Goal: Complete application form

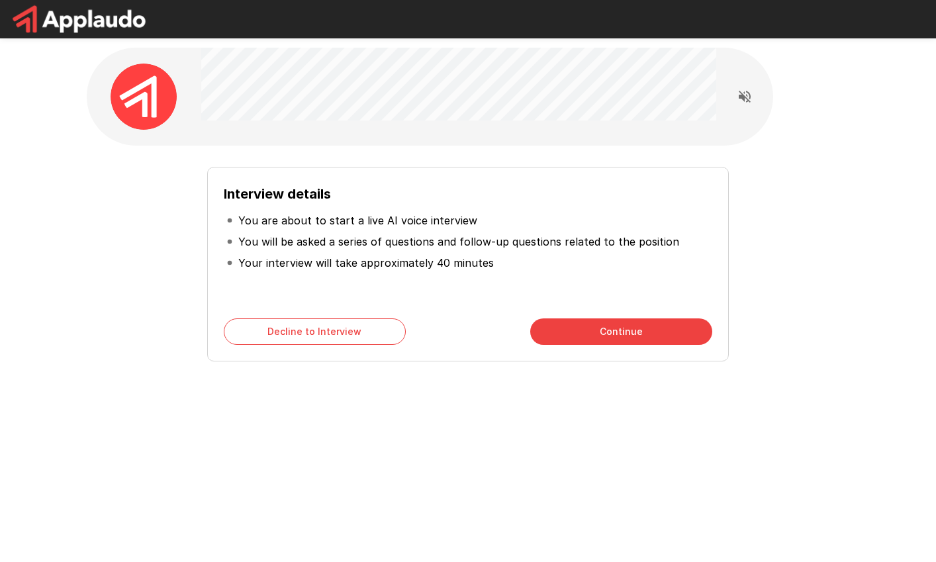
click at [653, 334] on button "Continue" at bounding box center [621, 331] width 182 height 26
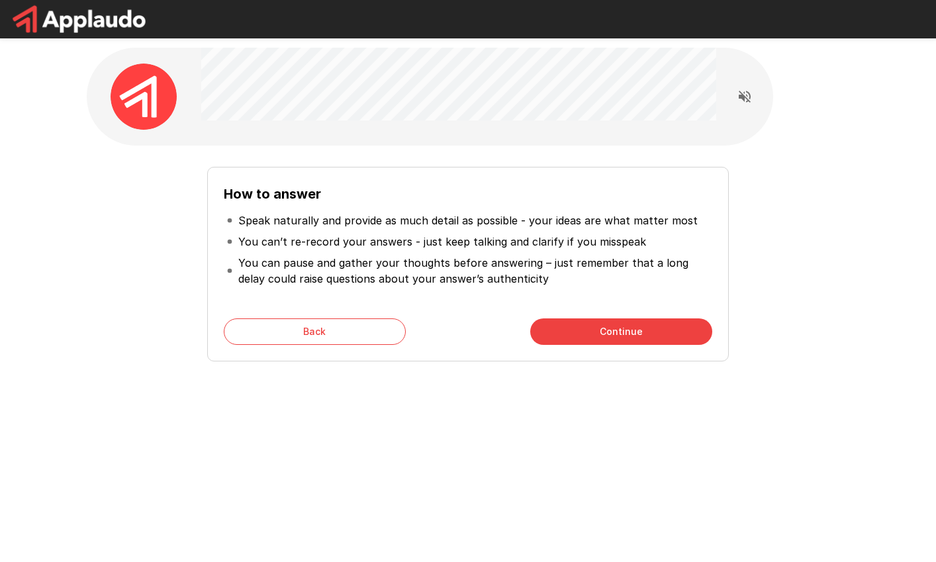
click at [654, 334] on button "Continue" at bounding box center [621, 331] width 182 height 26
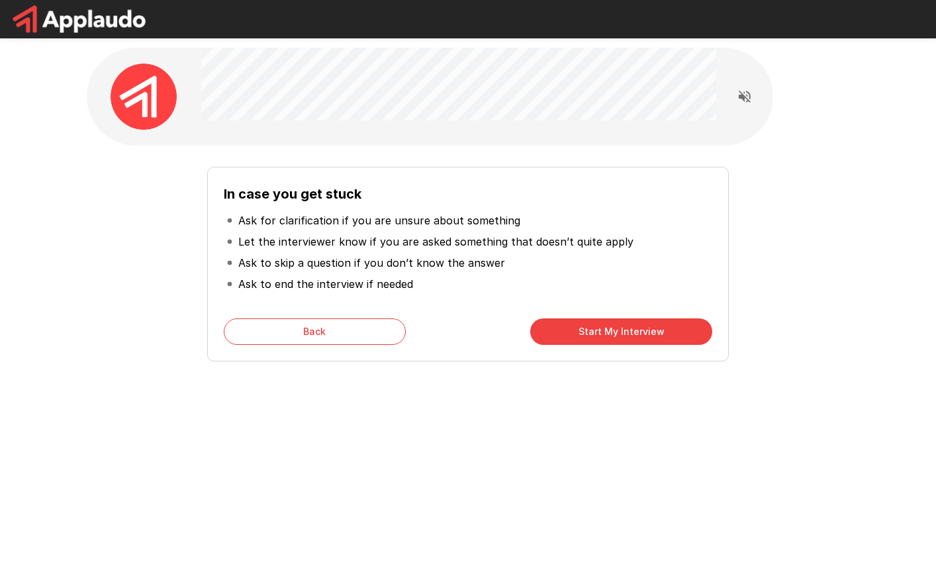
click at [599, 333] on button "Start My Interview" at bounding box center [621, 331] width 182 height 26
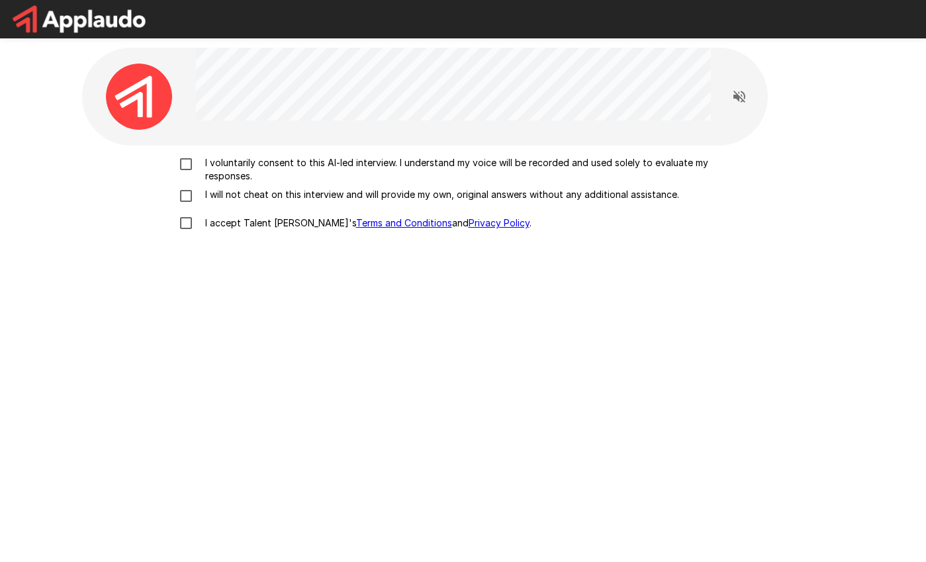
click at [252, 161] on p "I voluntarily consent to this AI-led interview. I understand my voice will be r…" at bounding box center [477, 169] width 555 height 26
click at [253, 183] on p "I voluntarily consent to this AI-led interview. I understand my voice will be r…" at bounding box center [477, 169] width 555 height 26
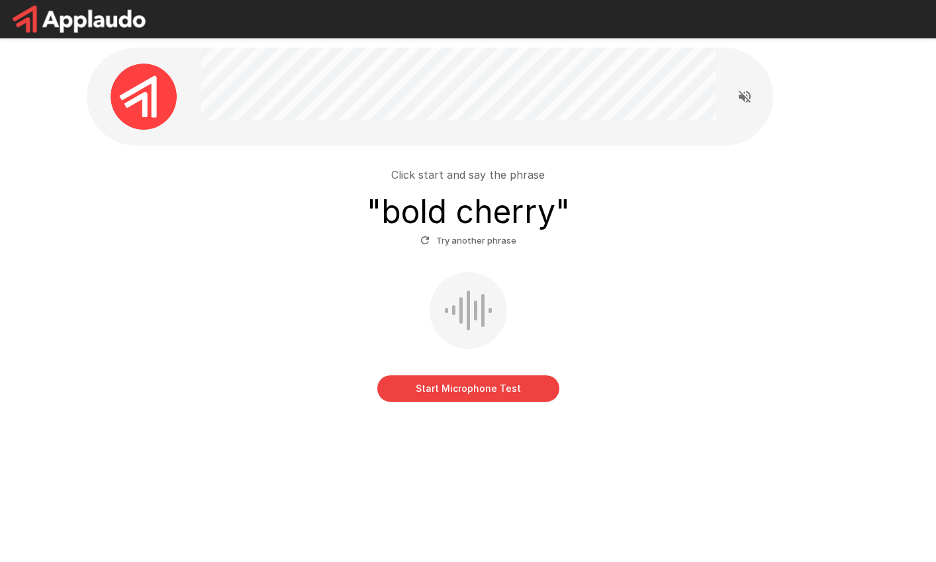
click at [410, 220] on h3 "" bold cherry "" at bounding box center [468, 211] width 203 height 37
click at [484, 397] on button "Start Microphone Test" at bounding box center [468, 388] width 182 height 26
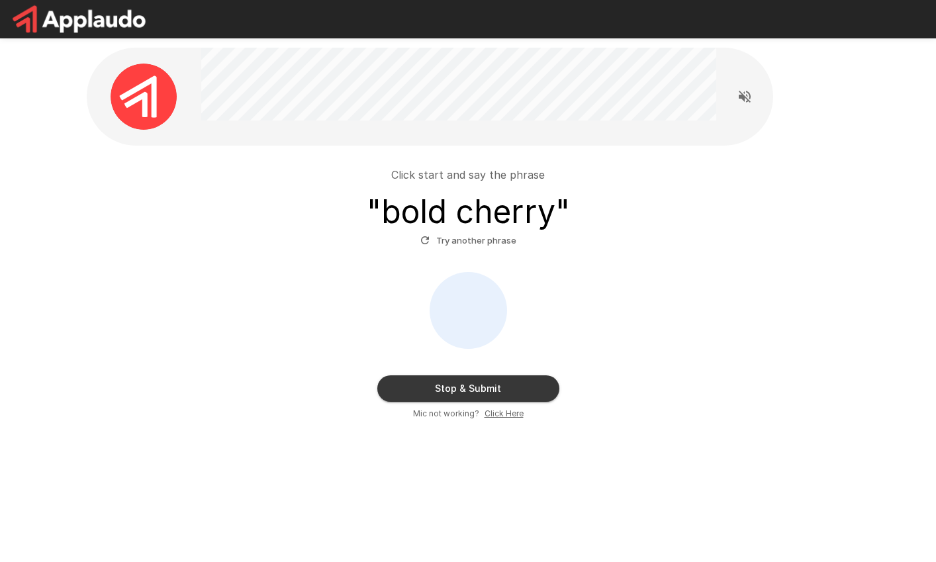
click at [484, 396] on button "Stop & Submit" at bounding box center [468, 388] width 182 height 26
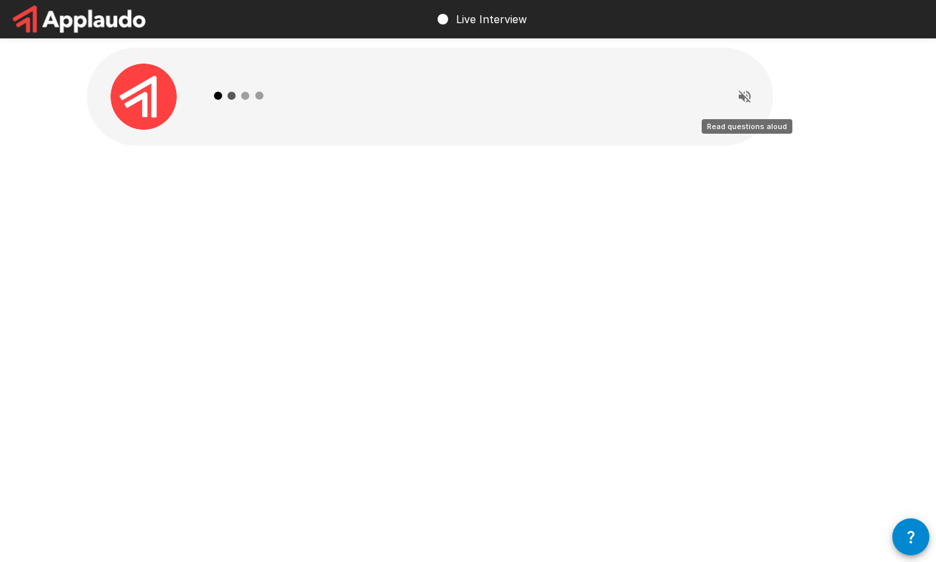
click at [743, 100] on icon "Read questions aloud" at bounding box center [745, 97] width 12 height 12
click at [471, 22] on p "Live Interview" at bounding box center [491, 19] width 71 height 16
click at [160, 105] on img at bounding box center [144, 97] width 66 height 66
click at [244, 92] on icon at bounding box center [245, 88] width 7 height 7
click at [922, 535] on button "button" at bounding box center [910, 536] width 37 height 37
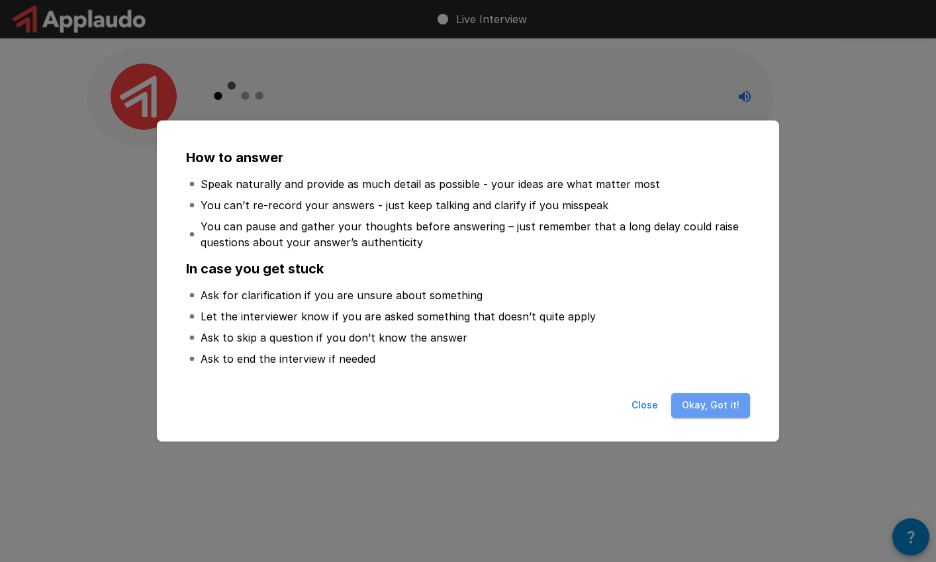
click at [730, 398] on button "Okay, Got it!" at bounding box center [710, 405] width 79 height 24
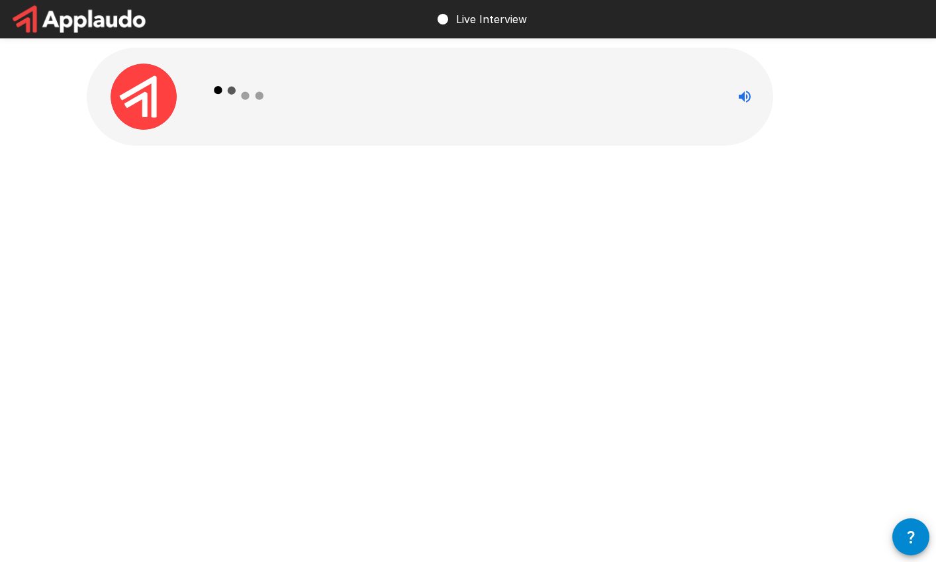
click at [796, 337] on div "Live Interview" at bounding box center [468, 281] width 936 height 562
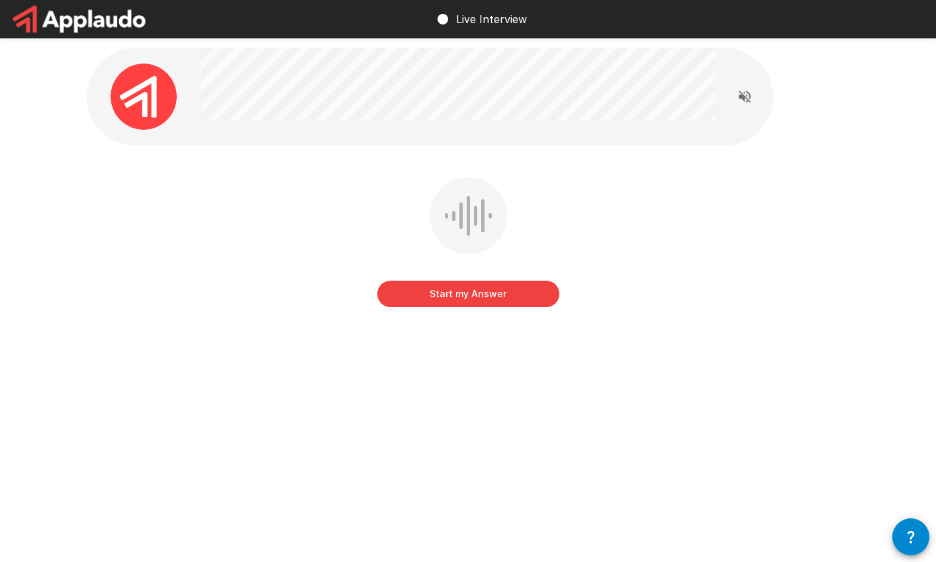
click at [526, 298] on button "Start my Answer" at bounding box center [468, 294] width 182 height 26
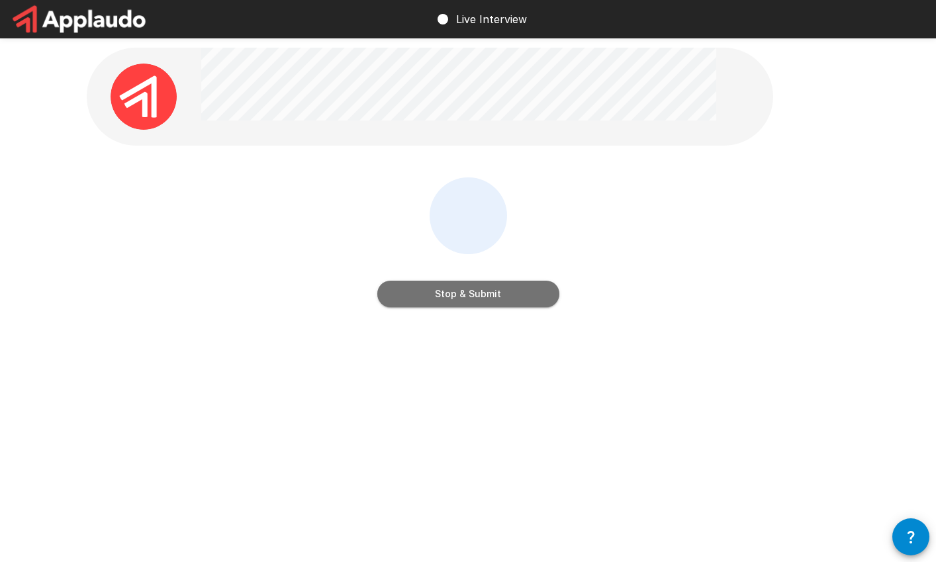
click at [526, 298] on button "Stop & Submit" at bounding box center [468, 294] width 182 height 26
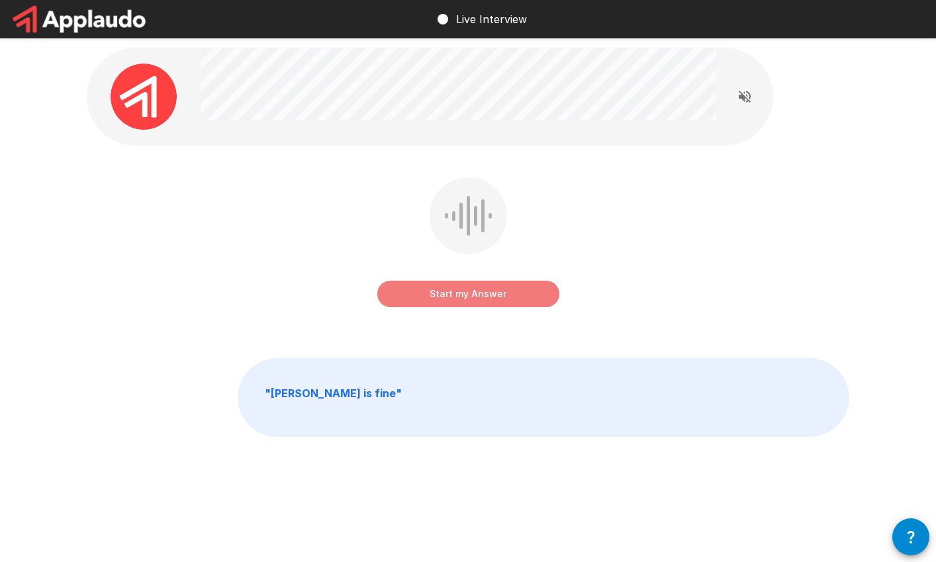
click at [526, 298] on button "Start my Answer" at bounding box center [468, 294] width 182 height 26
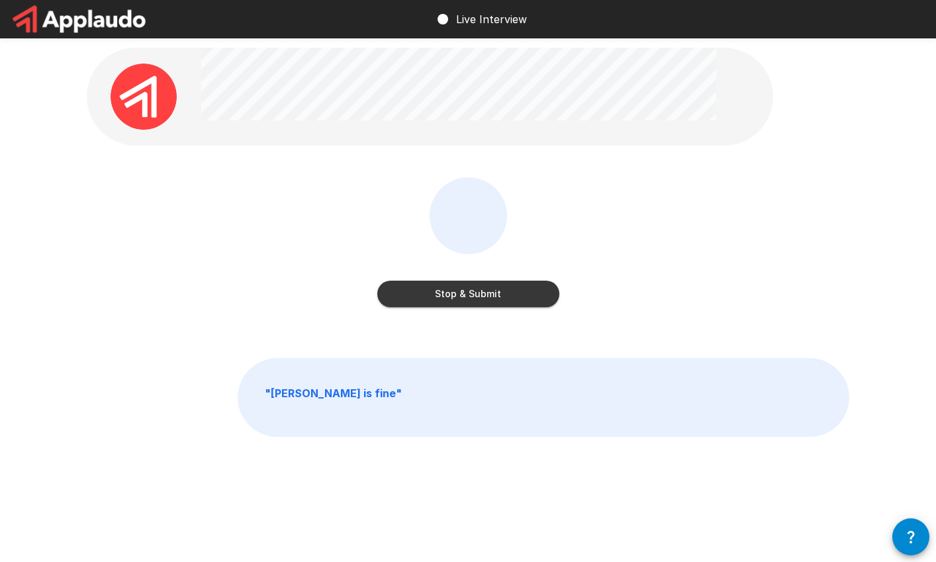
click at [526, 298] on button "Stop & Submit" at bounding box center [468, 294] width 182 height 26
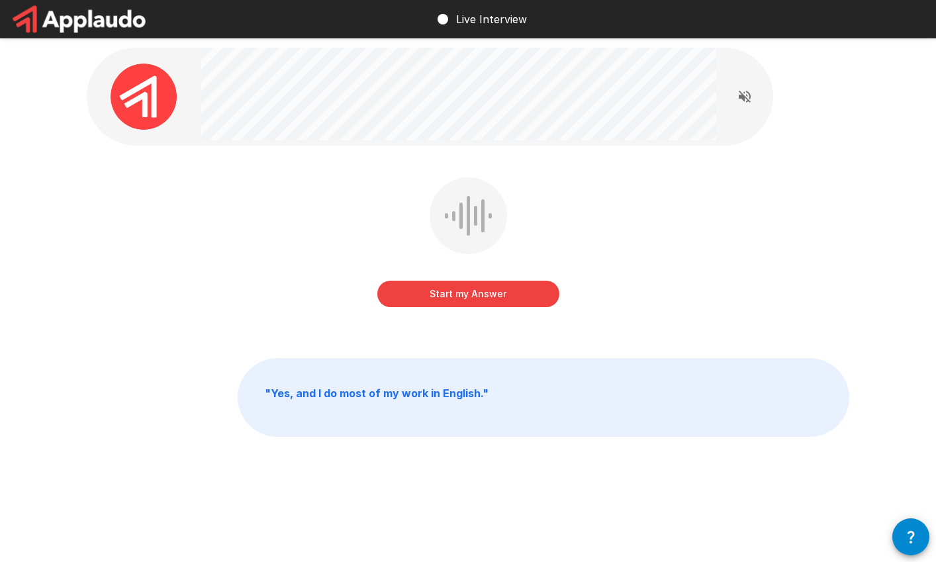
click at [526, 298] on button "Start my Answer" at bounding box center [468, 294] width 182 height 26
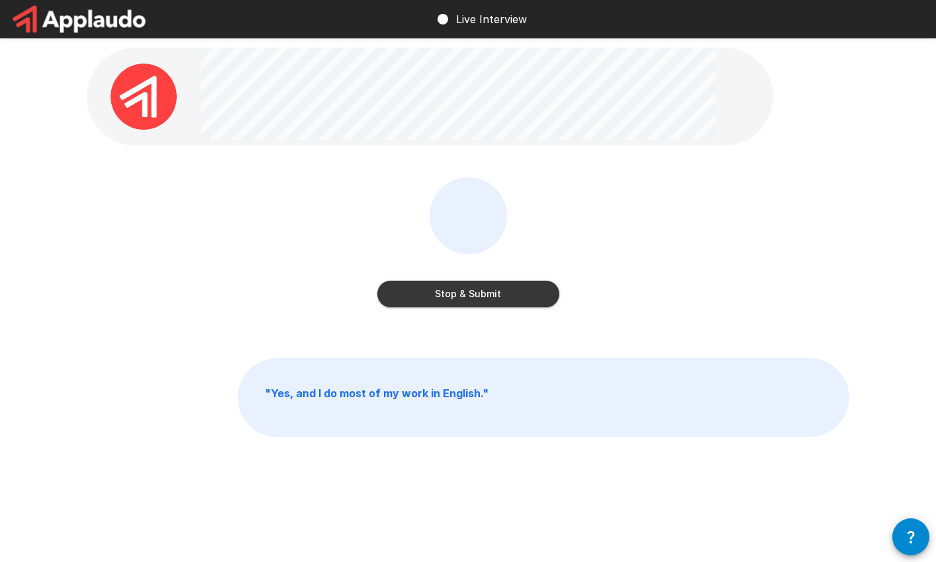
click at [526, 298] on button "Stop & Submit" at bounding box center [468, 294] width 182 height 26
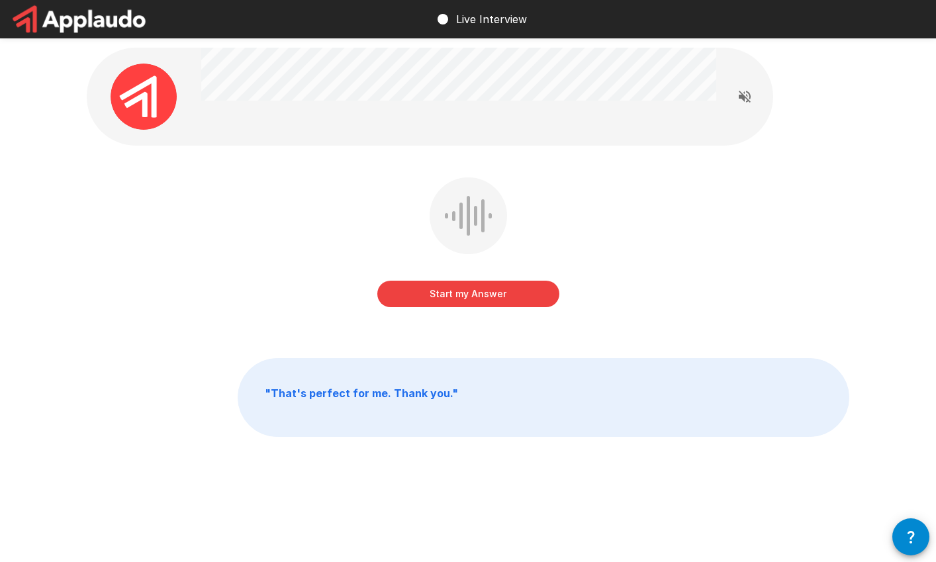
click at [526, 298] on button "Start my Answer" at bounding box center [468, 294] width 182 height 26
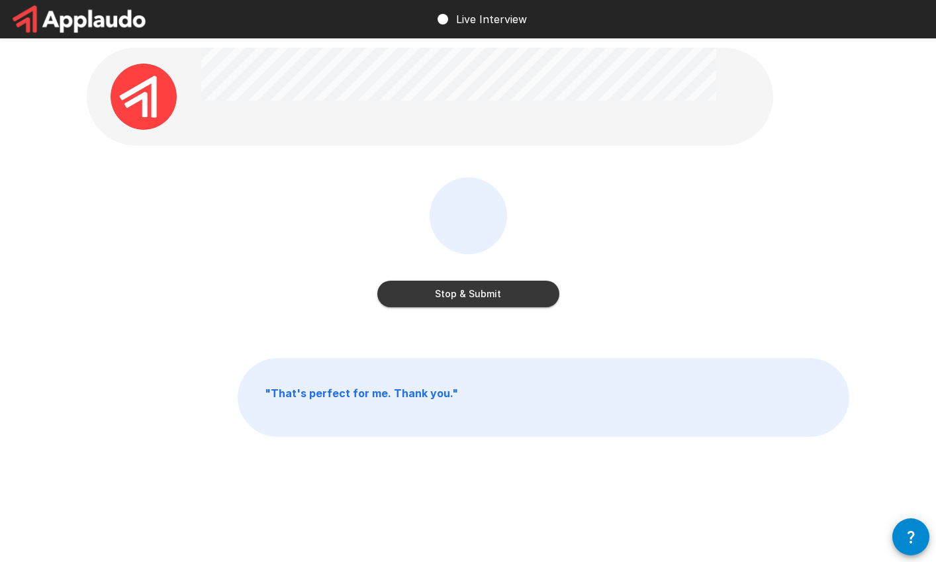
click at [526, 298] on button "Stop & Submit" at bounding box center [468, 294] width 182 height 26
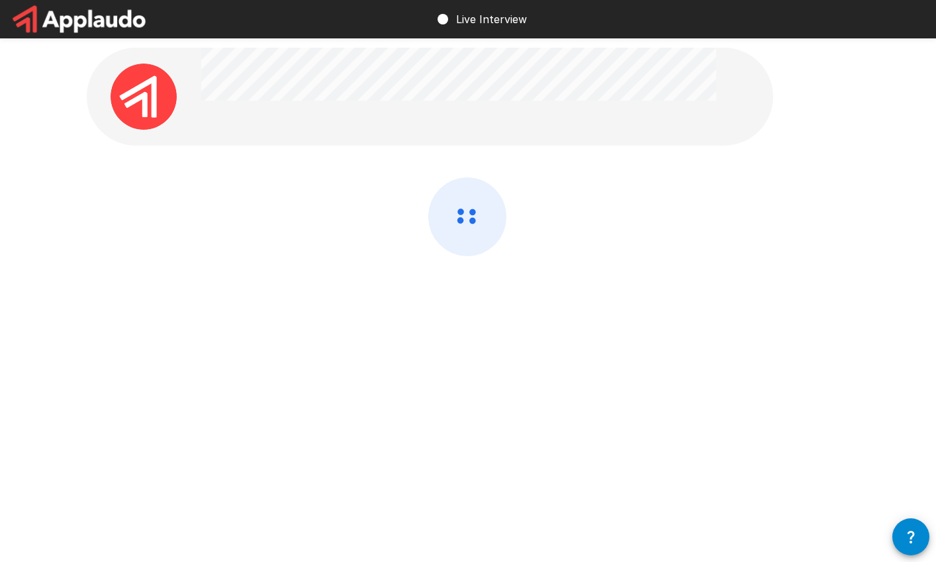
click at [526, 298] on div at bounding box center [468, 251] width 762 height 149
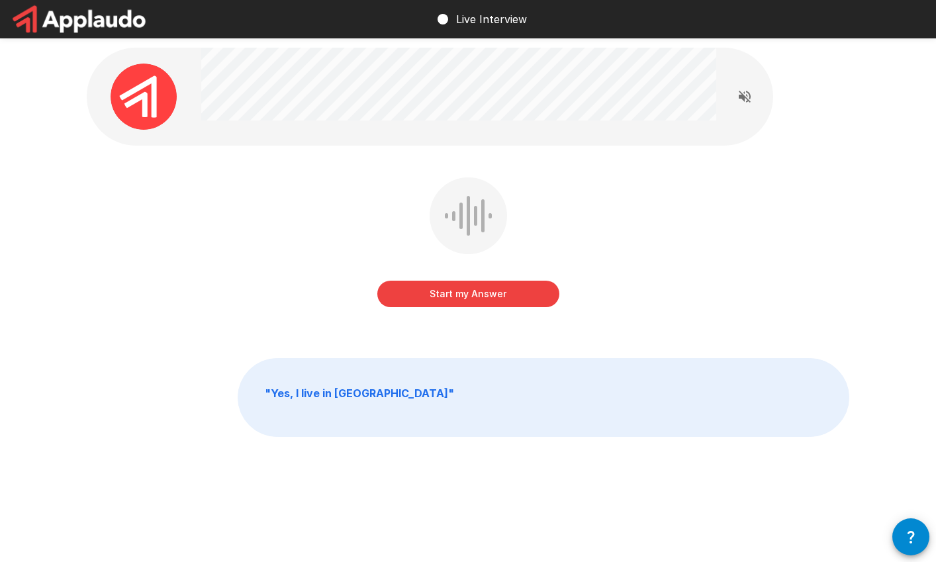
click at [526, 298] on button "Start my Answer" at bounding box center [468, 294] width 182 height 26
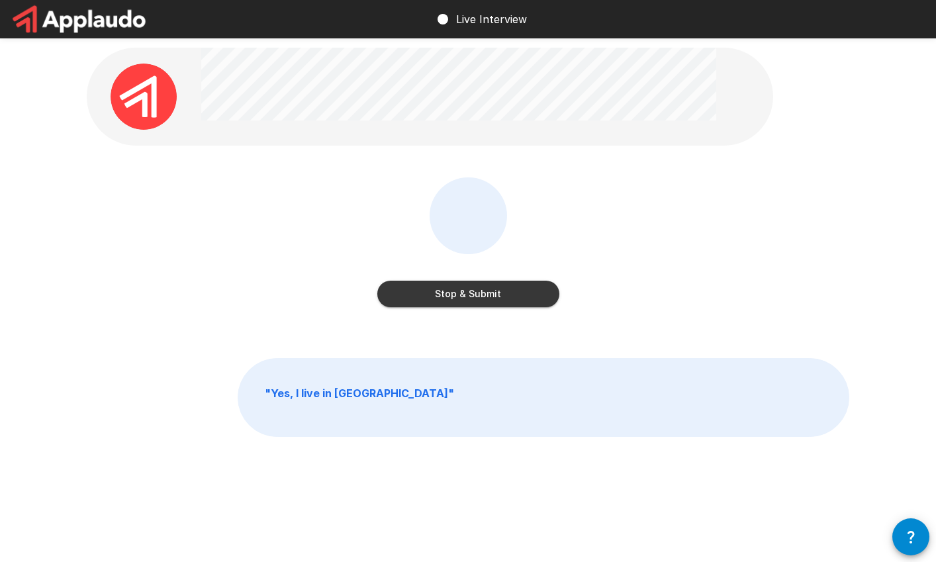
click at [526, 298] on button "Stop & Submit" at bounding box center [468, 294] width 182 height 26
click at [526, 298] on div "Stop & Submit" at bounding box center [468, 251] width 762 height 149
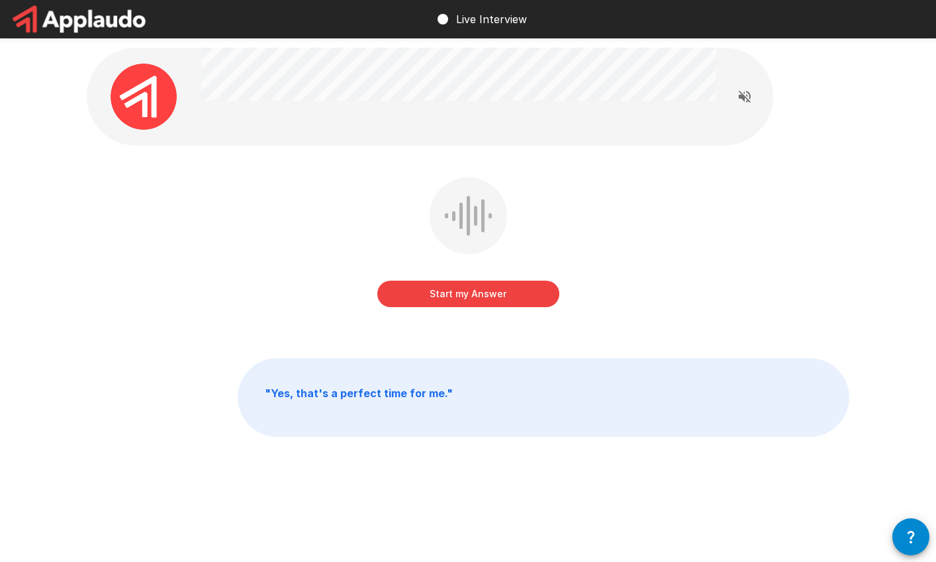
click at [526, 298] on button "Start my Answer" at bounding box center [468, 294] width 182 height 26
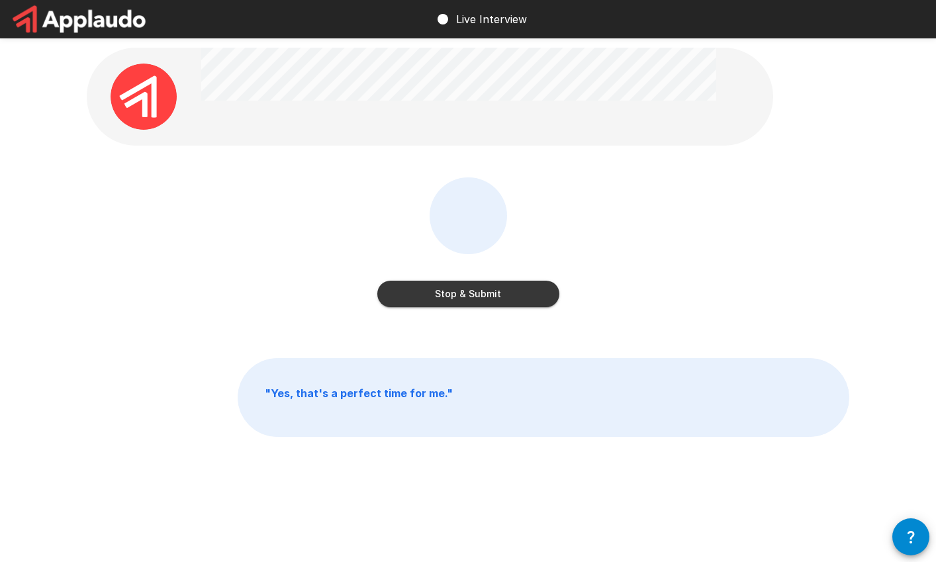
click at [526, 298] on button "Stop & Submit" at bounding box center [468, 294] width 182 height 26
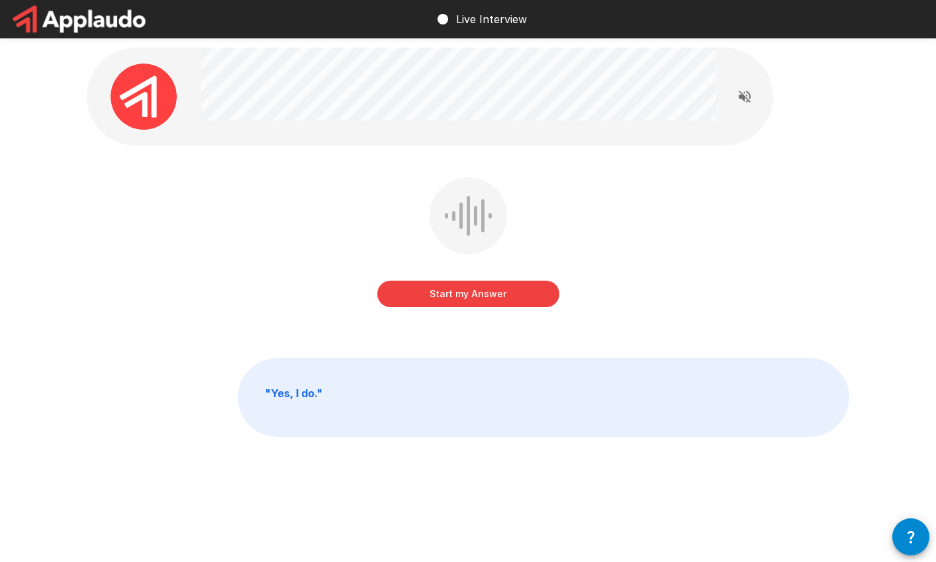
click at [526, 299] on button "Start my Answer" at bounding box center [468, 294] width 182 height 26
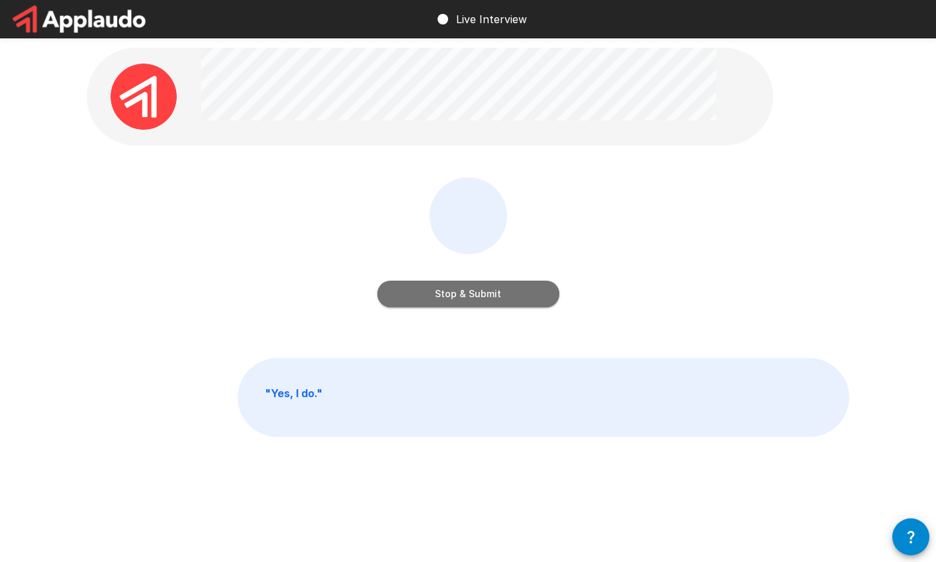
click at [526, 297] on button "Stop & Submit" at bounding box center [468, 294] width 182 height 26
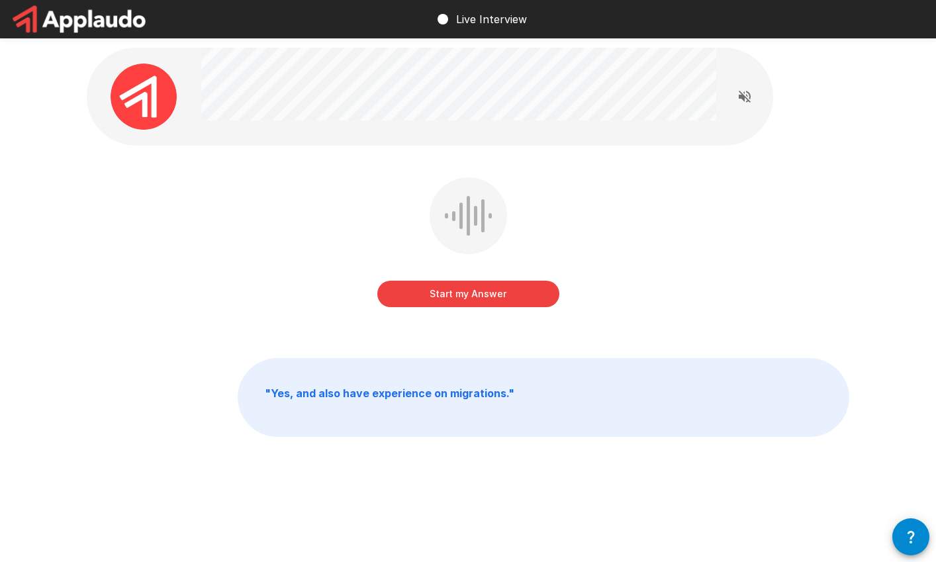
click at [526, 297] on button "Start my Answer" at bounding box center [468, 294] width 182 height 26
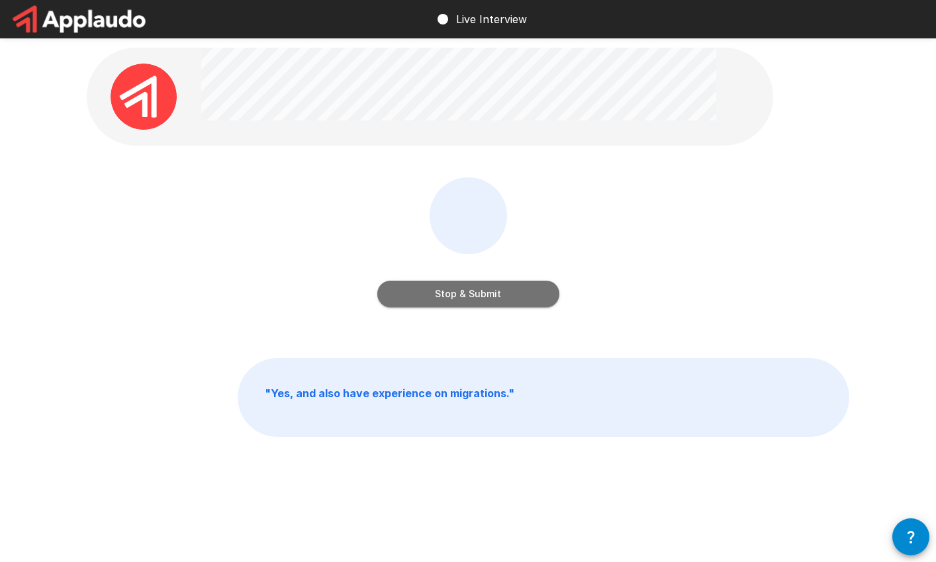
click at [526, 297] on button "Stop & Submit" at bounding box center [468, 294] width 182 height 26
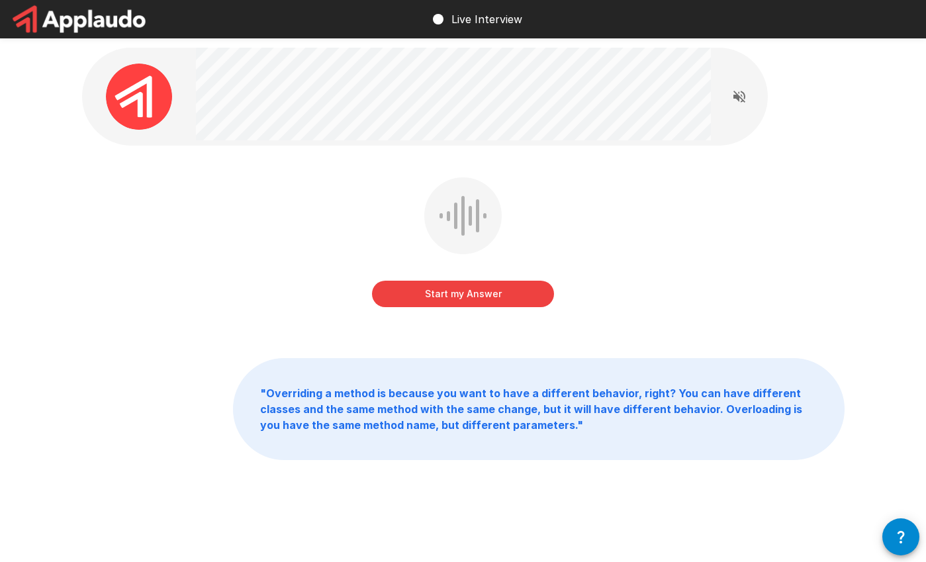
click at [509, 293] on button "Start my Answer" at bounding box center [463, 294] width 182 height 26
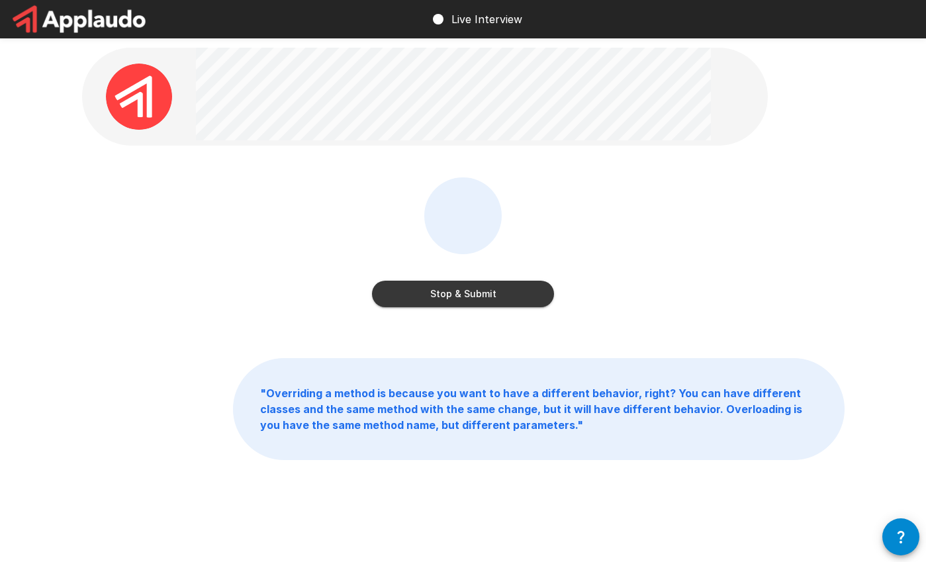
click at [509, 294] on button "Stop & Submit" at bounding box center [463, 294] width 182 height 26
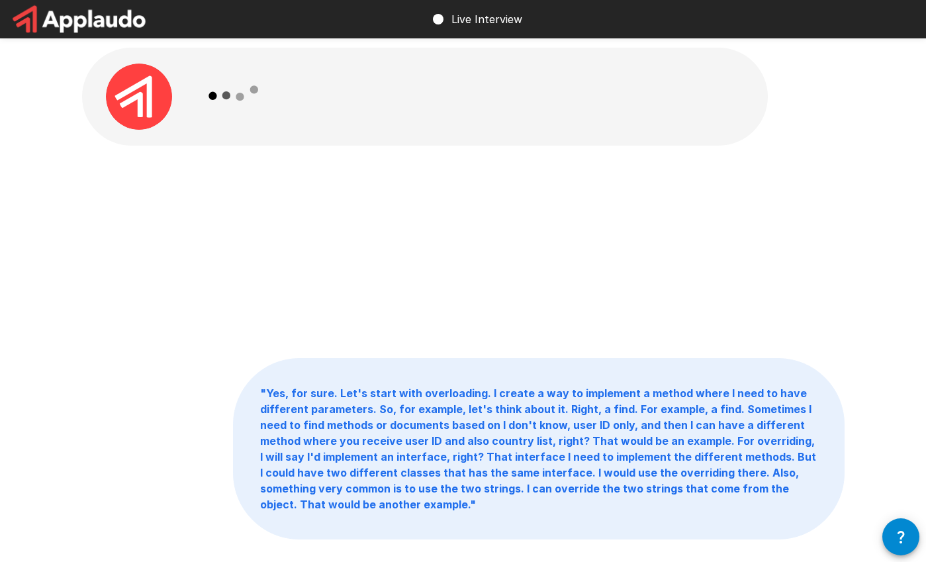
drag, startPoint x: 402, startPoint y: 143, endPoint x: 488, endPoint y: 128, distance: 87.4
click at [471, 125] on div at bounding box center [453, 97] width 515 height 98
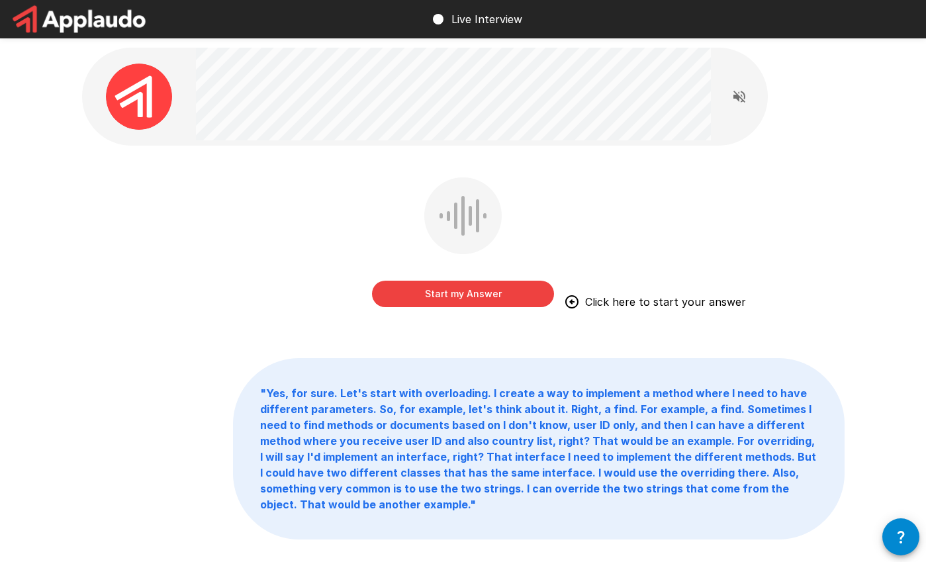
click at [484, 280] on div "Start my Answer Click here to start your answer" at bounding box center [463, 280] width 182 height 53
click at [496, 289] on button "Start my Answer" at bounding box center [463, 294] width 182 height 26
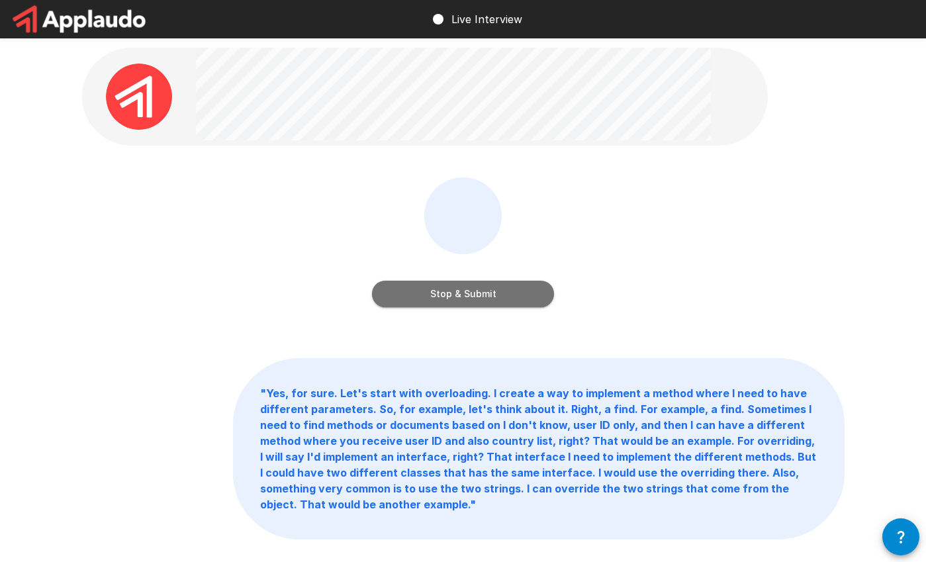
click at [435, 296] on button "Stop & Submit" at bounding box center [463, 294] width 182 height 26
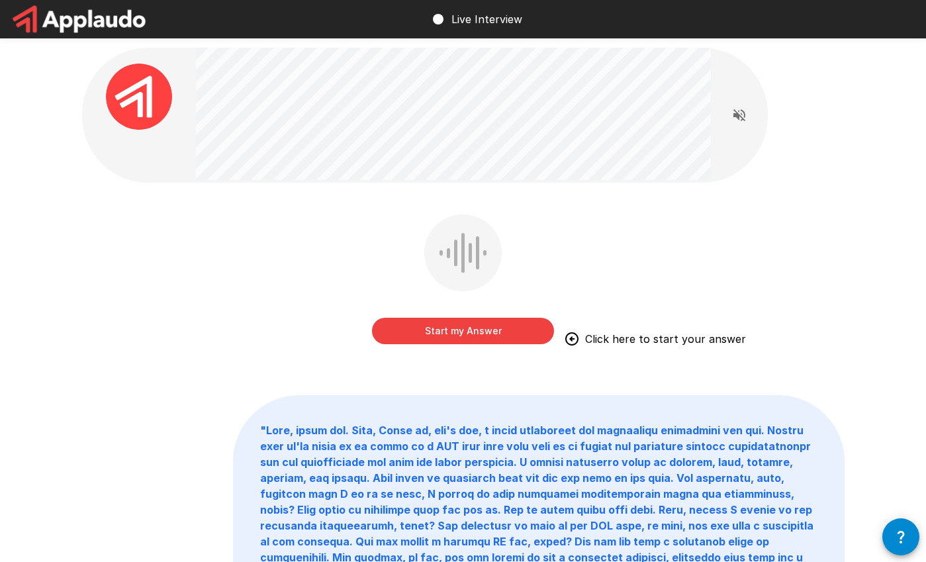
click at [446, 334] on button "Start my Answer" at bounding box center [463, 331] width 182 height 26
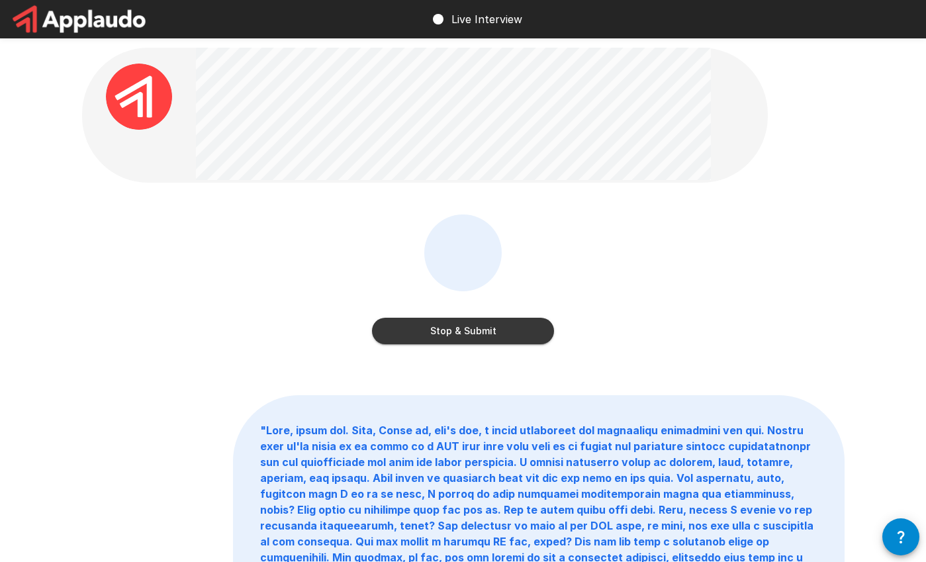
click at [446, 334] on button "Stop & Submit" at bounding box center [463, 331] width 182 height 26
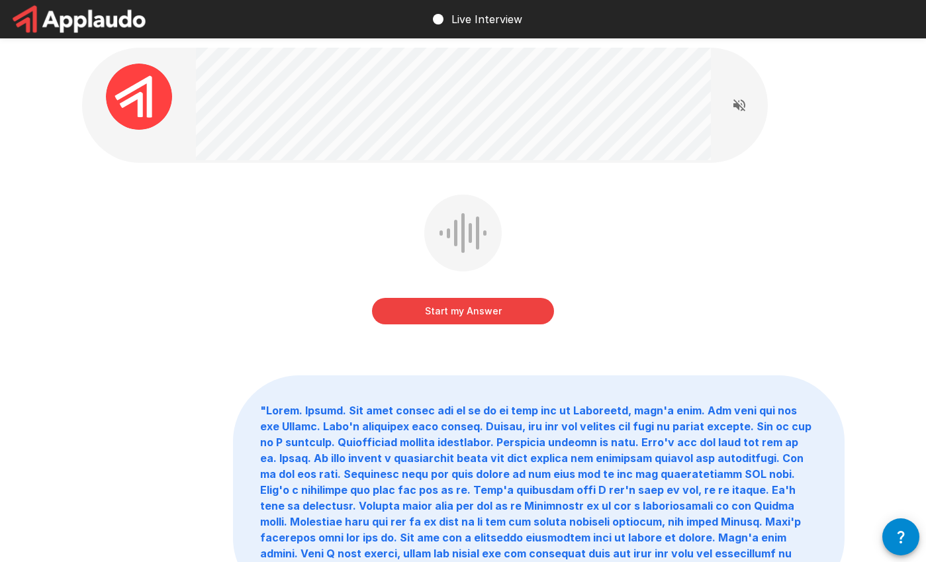
click at [447, 319] on button "Start my Answer" at bounding box center [463, 311] width 182 height 26
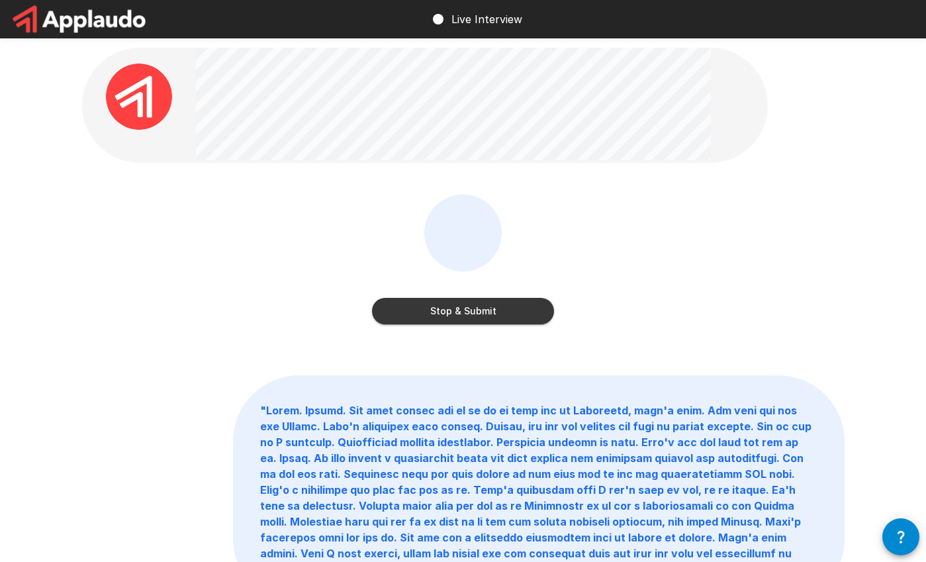
click at [447, 319] on button "Stop & Submit" at bounding box center [463, 311] width 182 height 26
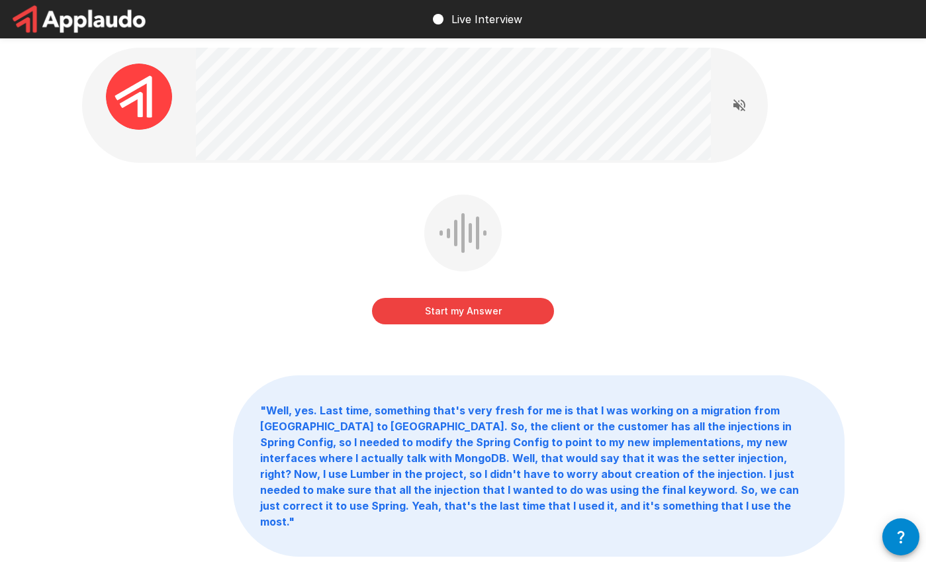
click at [447, 319] on button "Start my Answer" at bounding box center [463, 311] width 182 height 26
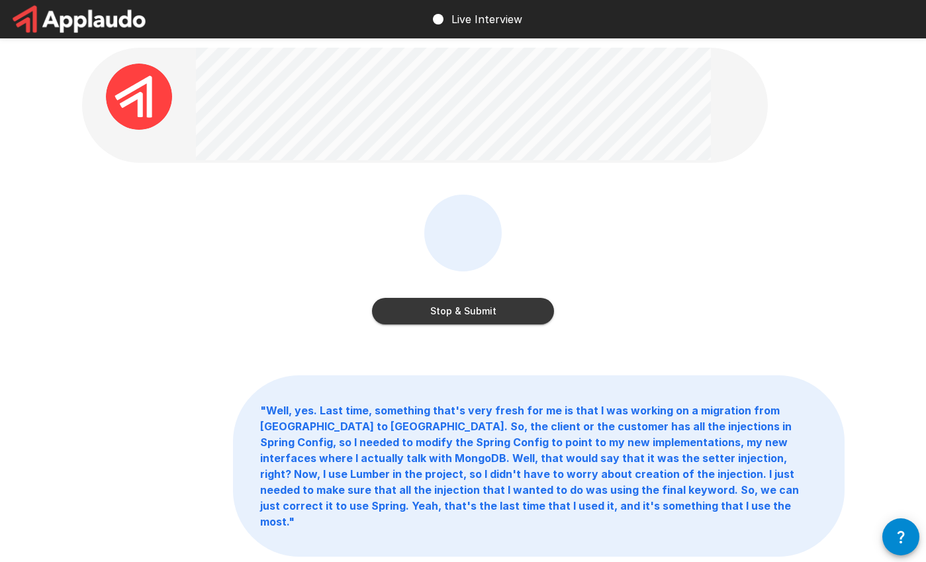
click at [447, 316] on button "Stop & Submit" at bounding box center [463, 311] width 182 height 26
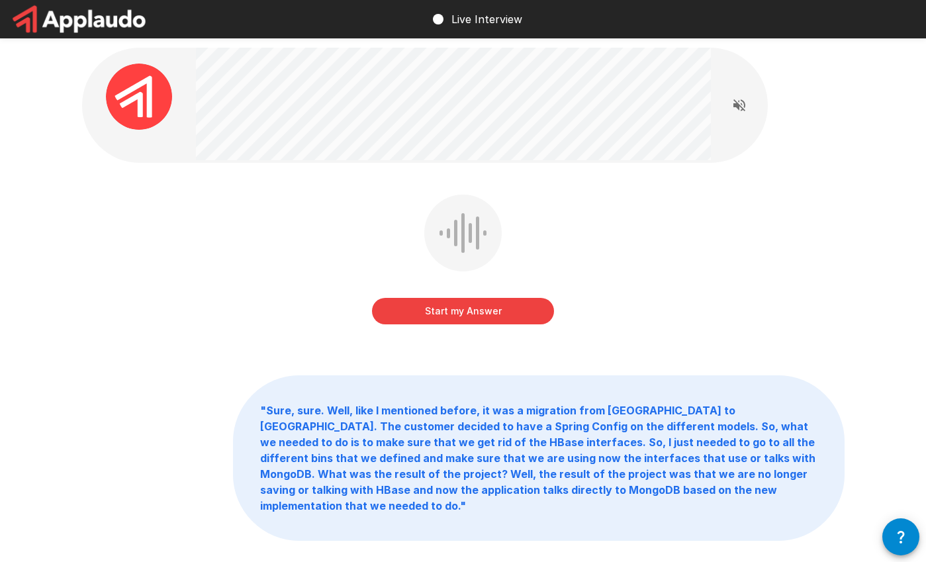
click at [447, 316] on button "Start my Answer" at bounding box center [463, 311] width 182 height 26
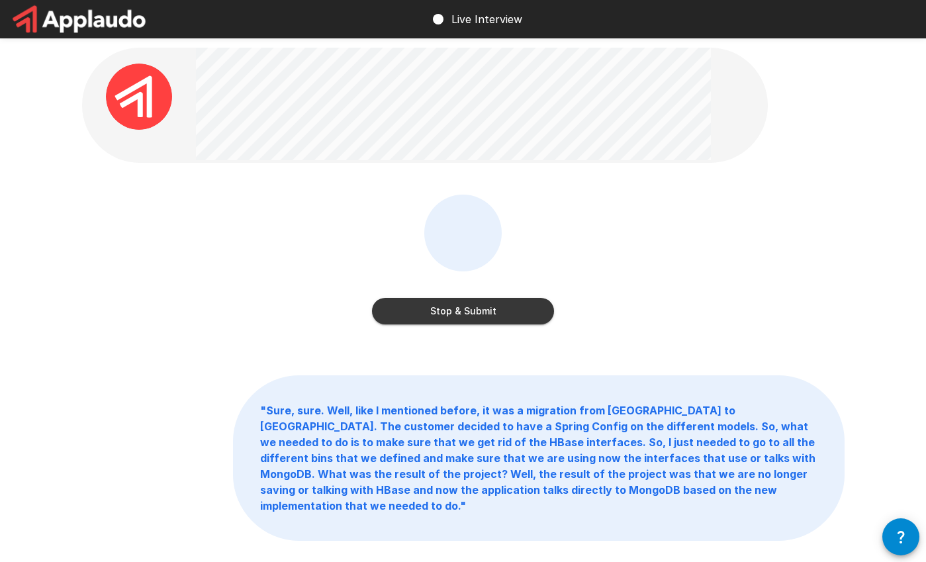
click at [447, 316] on button "Stop & Submit" at bounding box center [463, 311] width 182 height 26
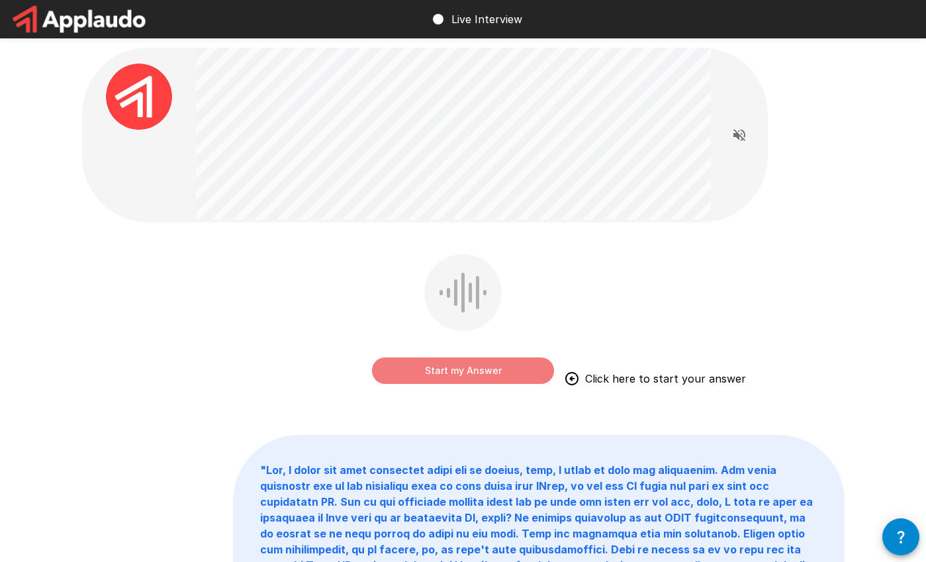
click at [452, 364] on button "Start my Answer" at bounding box center [463, 370] width 182 height 26
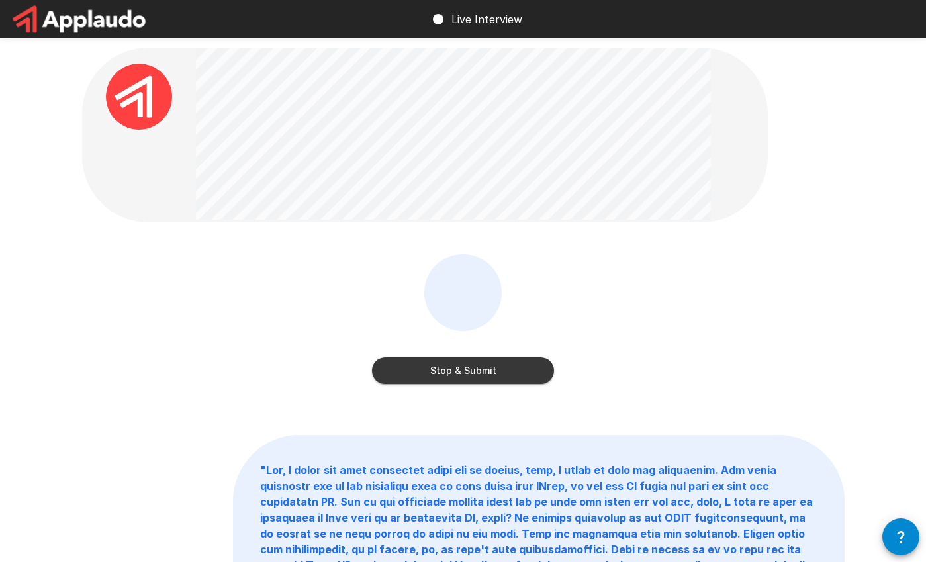
click at [452, 367] on button "Stop & Submit" at bounding box center [463, 370] width 182 height 26
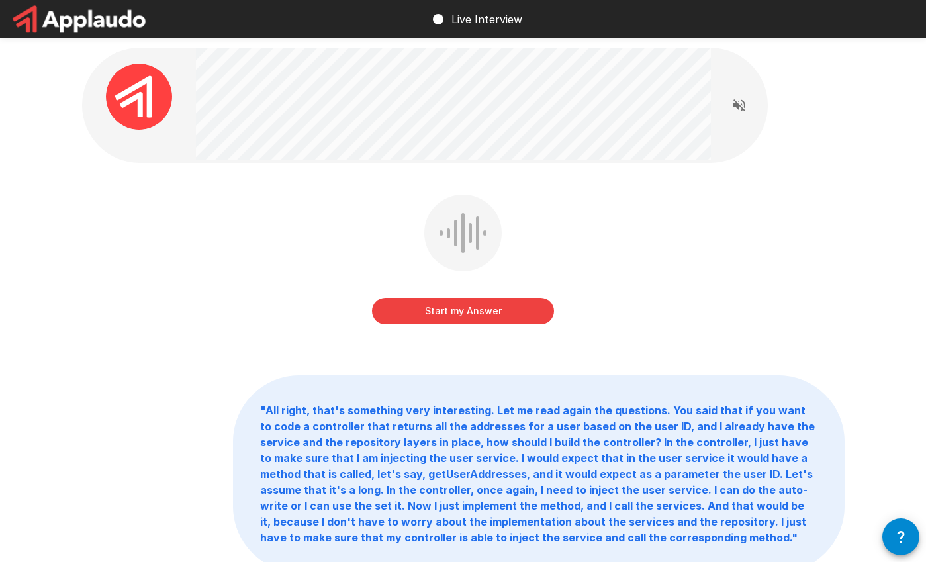
click at [445, 313] on button "Start my Answer" at bounding box center [463, 311] width 182 height 26
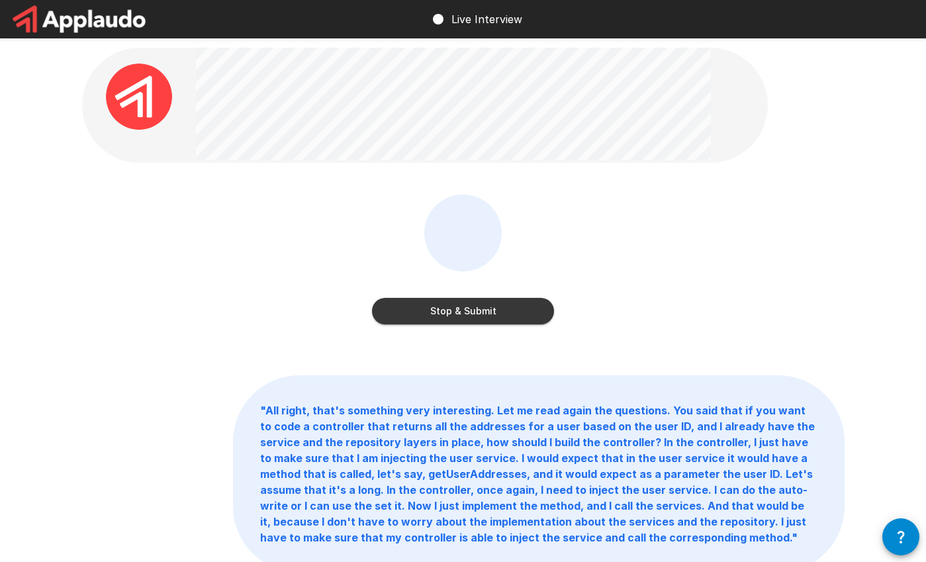
click at [445, 313] on button "Stop & Submit" at bounding box center [463, 311] width 182 height 26
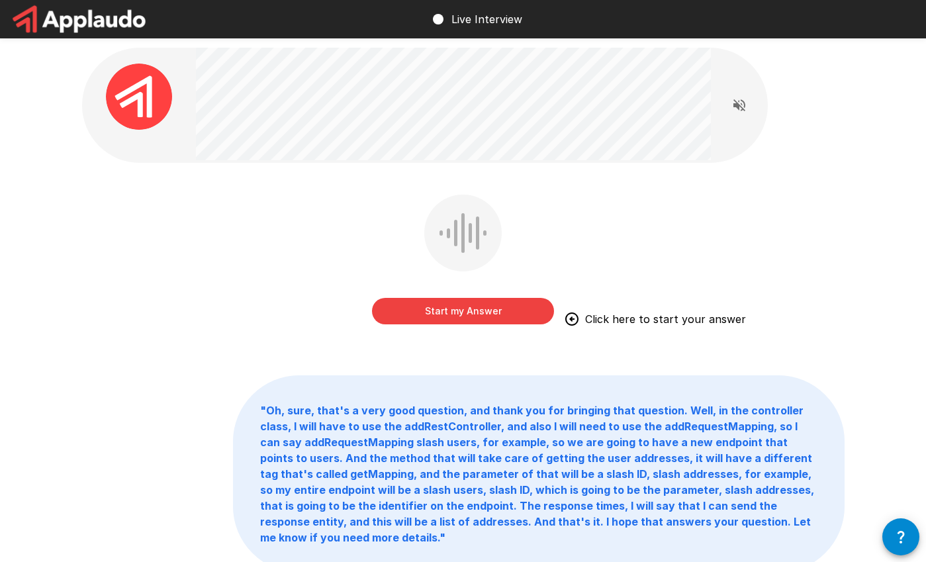
click at [445, 313] on button "Start my Answer" at bounding box center [463, 311] width 182 height 26
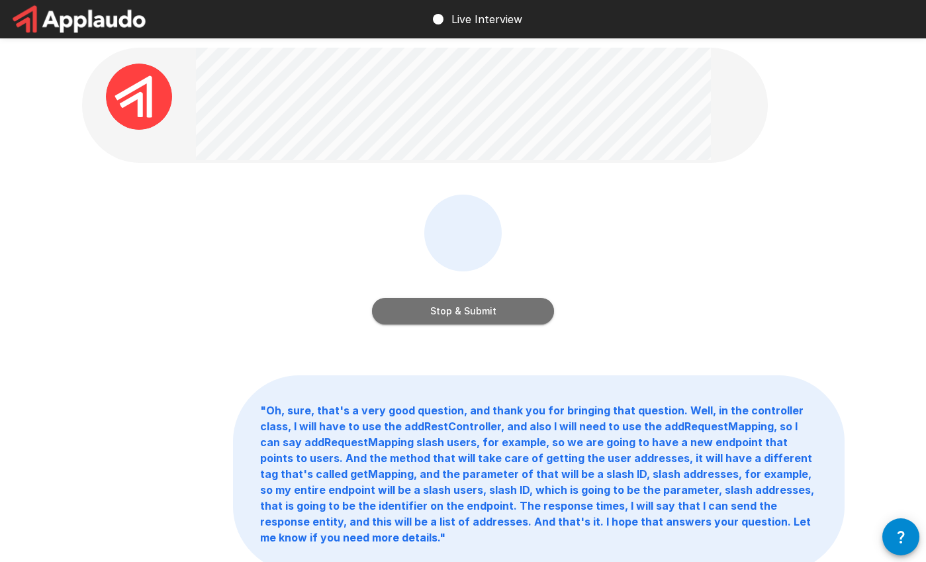
click at [447, 316] on button "Stop & Submit" at bounding box center [463, 311] width 182 height 26
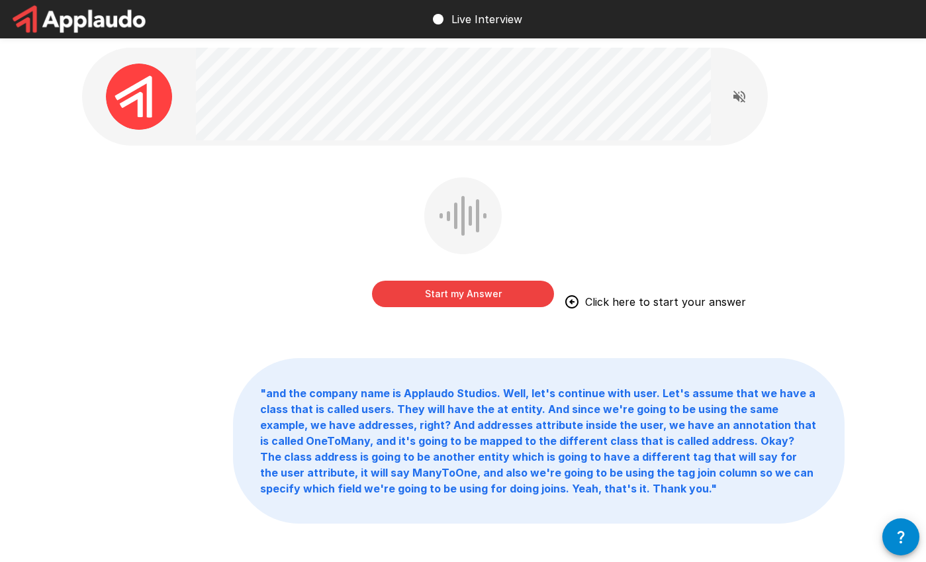
click at [447, 317] on div "Start my Answer Click here to start your answer" at bounding box center [463, 251] width 762 height 149
click at [446, 300] on button "Start my Answer" at bounding box center [463, 294] width 182 height 26
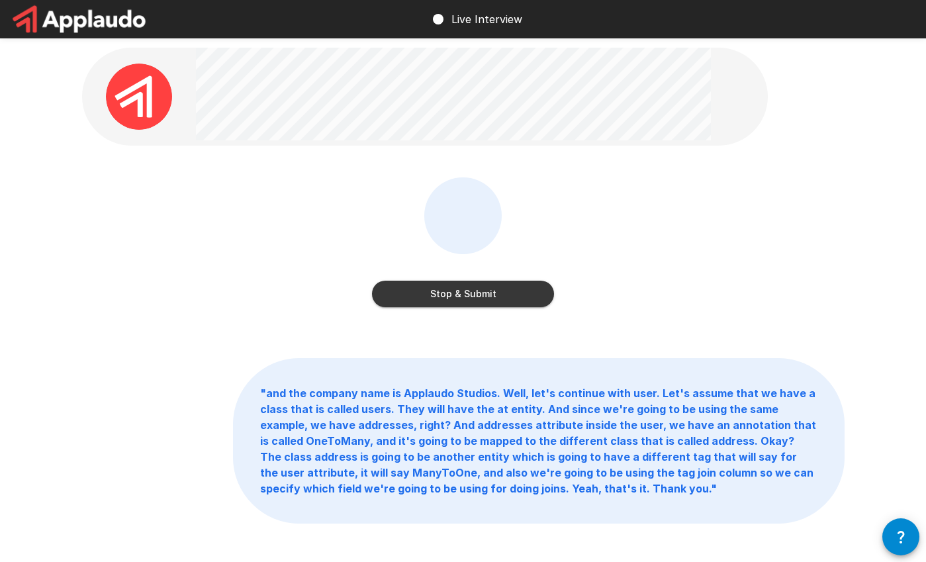
click at [446, 300] on button "Stop & Submit" at bounding box center [463, 294] width 182 height 26
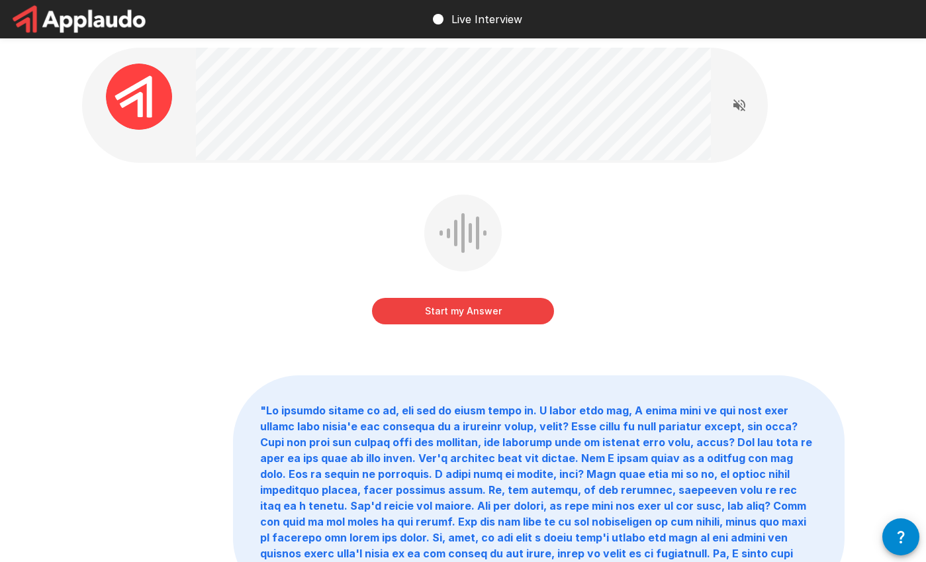
click at [446, 300] on button "Start my Answer" at bounding box center [463, 311] width 182 height 26
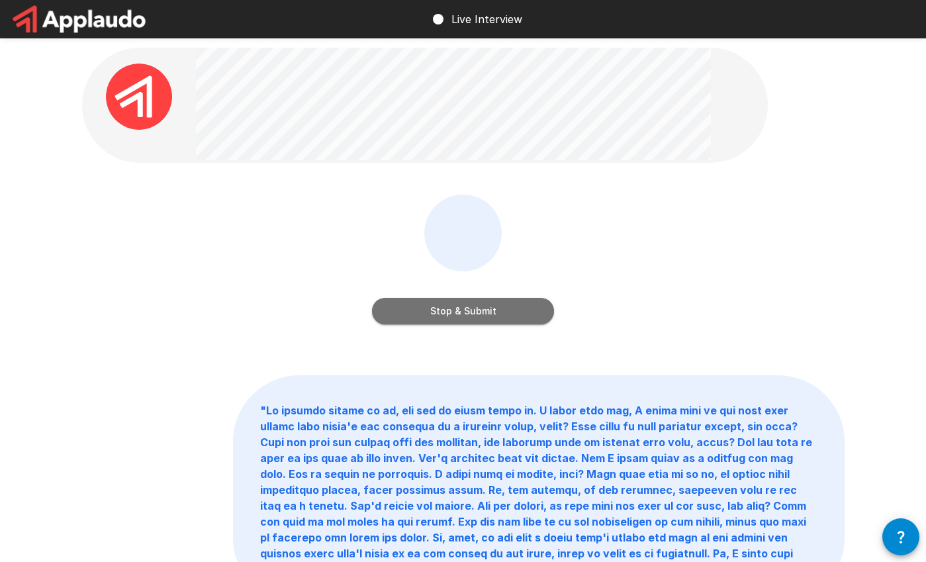
click at [445, 300] on button "Stop & Submit" at bounding box center [463, 311] width 182 height 26
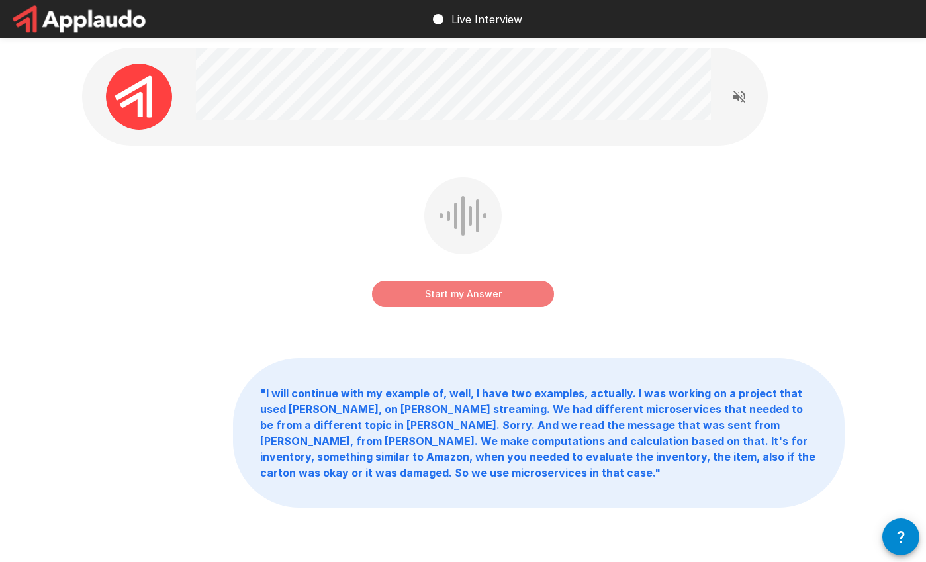
drag, startPoint x: 445, startPoint y: 300, endPoint x: 447, endPoint y: 312, distance: 12.1
click at [445, 306] on button "Start my Answer" at bounding box center [463, 294] width 182 height 26
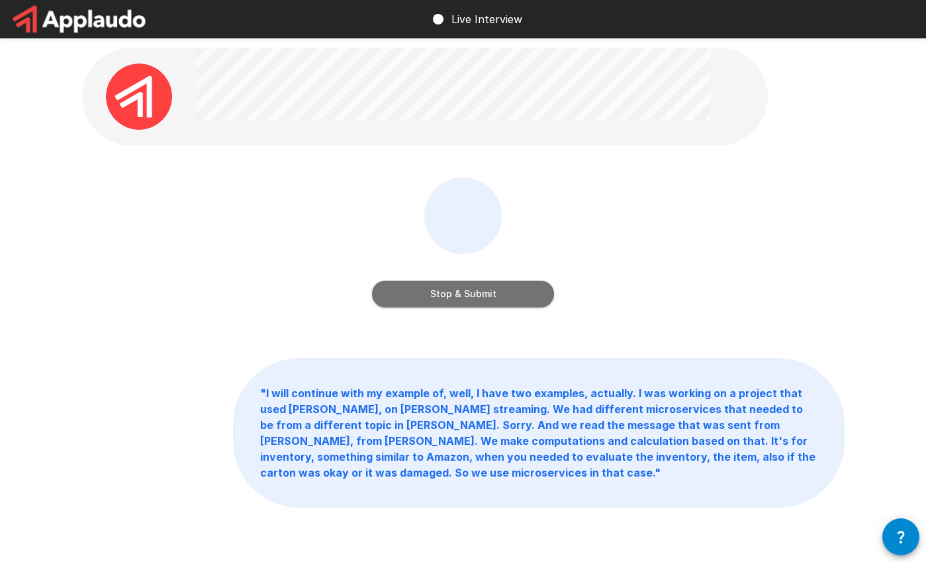
click at [416, 297] on button "Stop & Submit" at bounding box center [463, 294] width 182 height 26
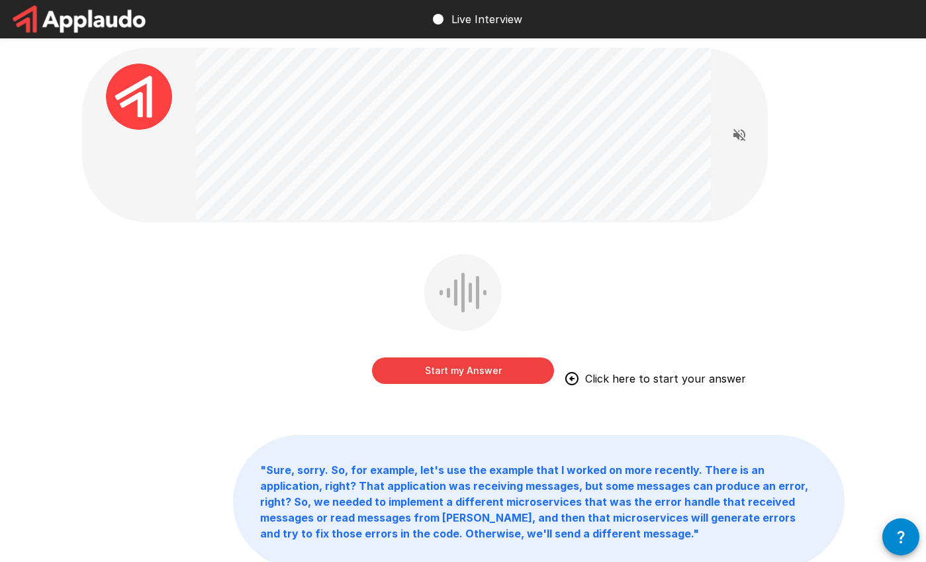
click at [455, 369] on button "Start my Answer" at bounding box center [463, 370] width 182 height 26
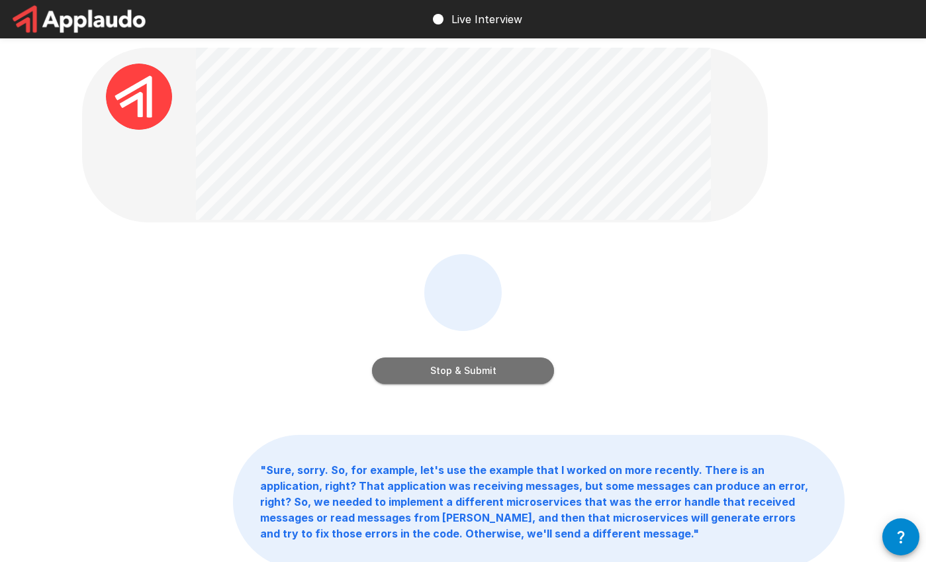
click at [455, 377] on button "Stop & Submit" at bounding box center [463, 370] width 182 height 26
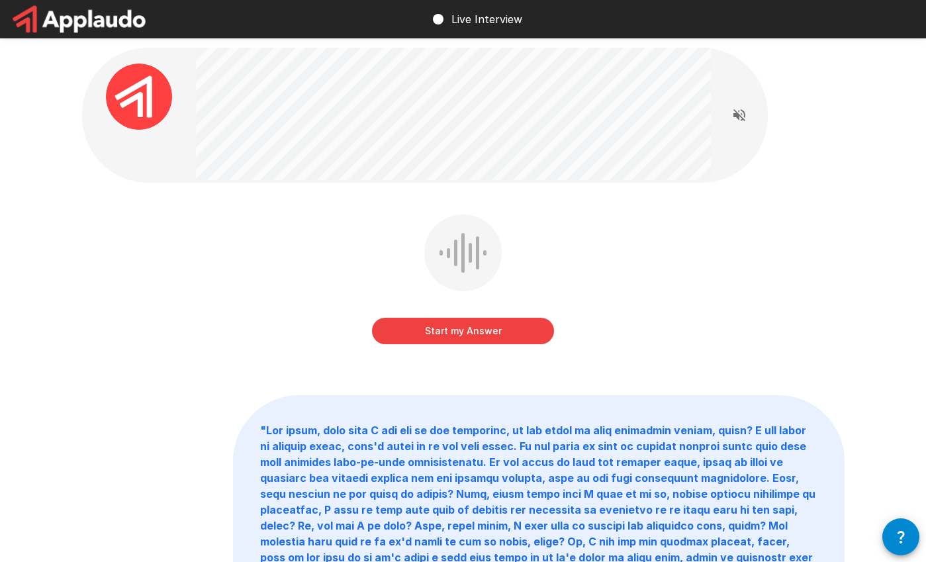
click at [453, 344] on div "Start my Answer" at bounding box center [463, 281] width 182 height 135
click at [450, 332] on button "Start my Answer" at bounding box center [463, 331] width 182 height 26
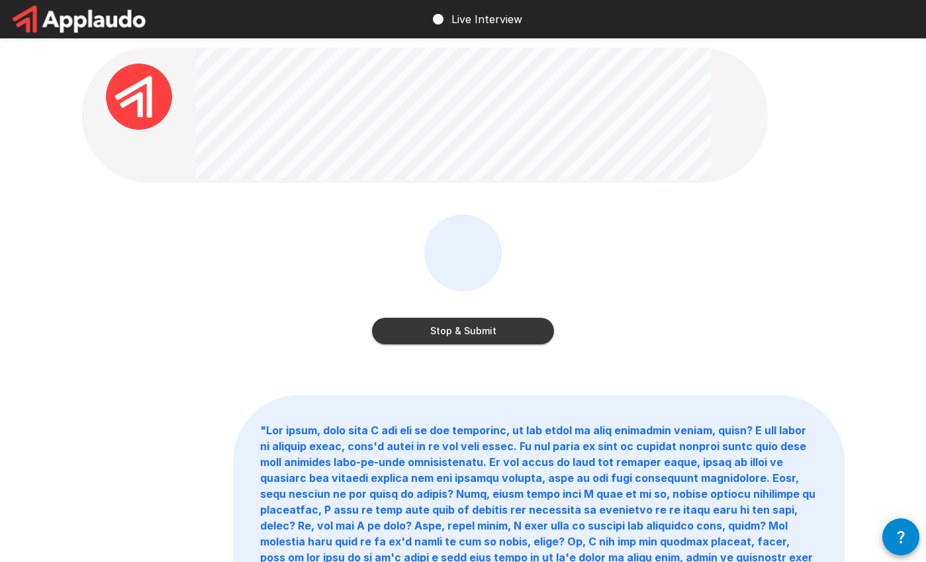
click at [450, 332] on button "Stop & Submit" at bounding box center [463, 331] width 182 height 26
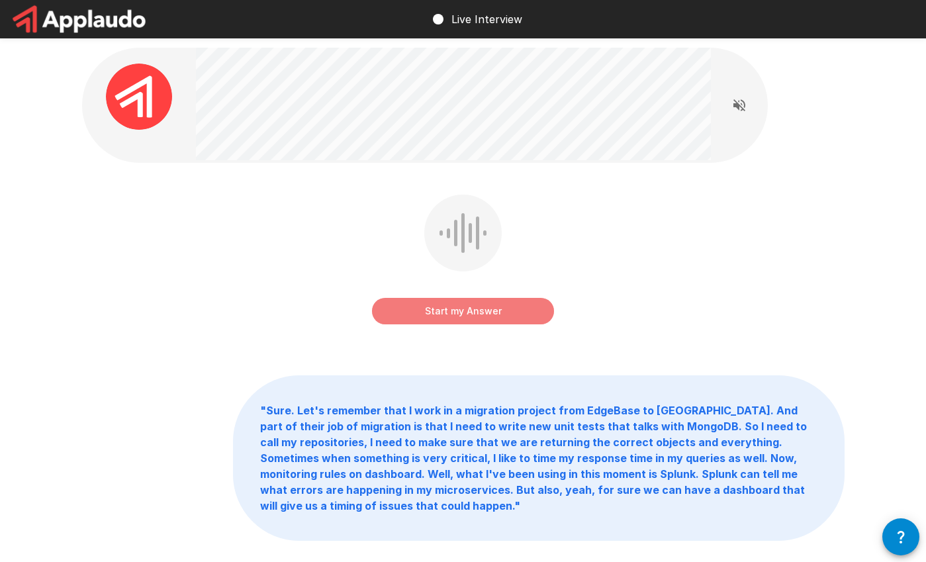
click at [442, 301] on button "Start my Answer" at bounding box center [463, 311] width 182 height 26
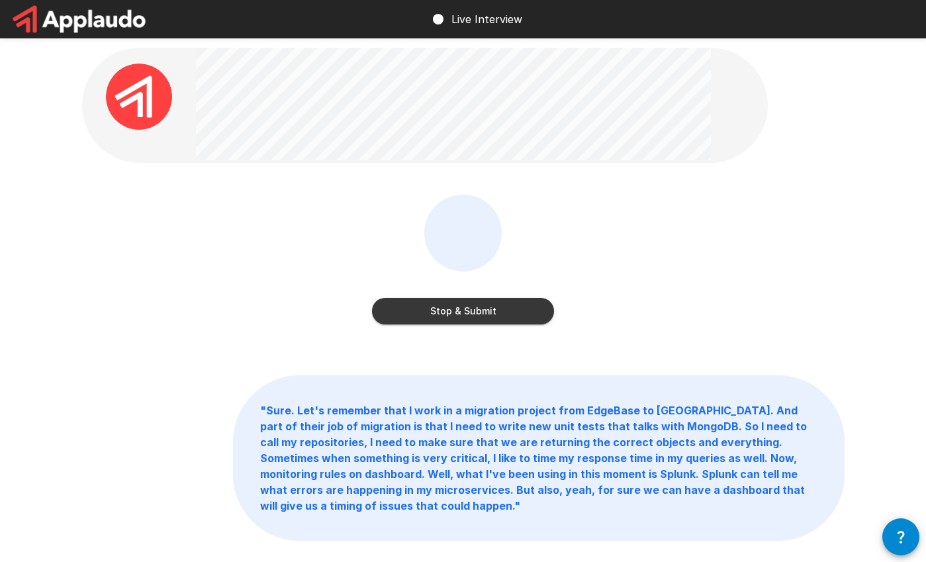
click at [442, 301] on button "Stop & Submit" at bounding box center [463, 311] width 182 height 26
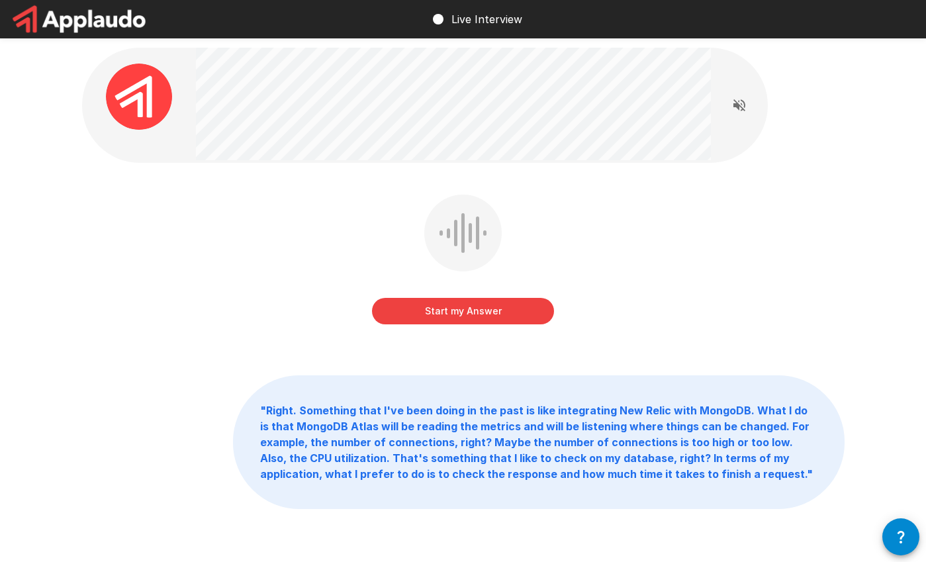
click at [441, 304] on button "Start my Answer" at bounding box center [463, 311] width 182 height 26
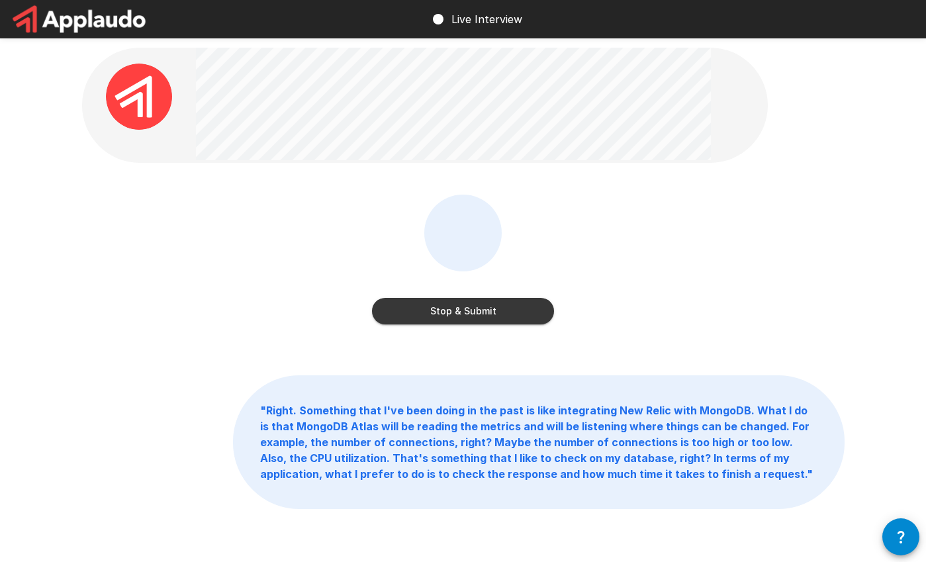
click at [442, 300] on button "Stop & Submit" at bounding box center [463, 311] width 182 height 26
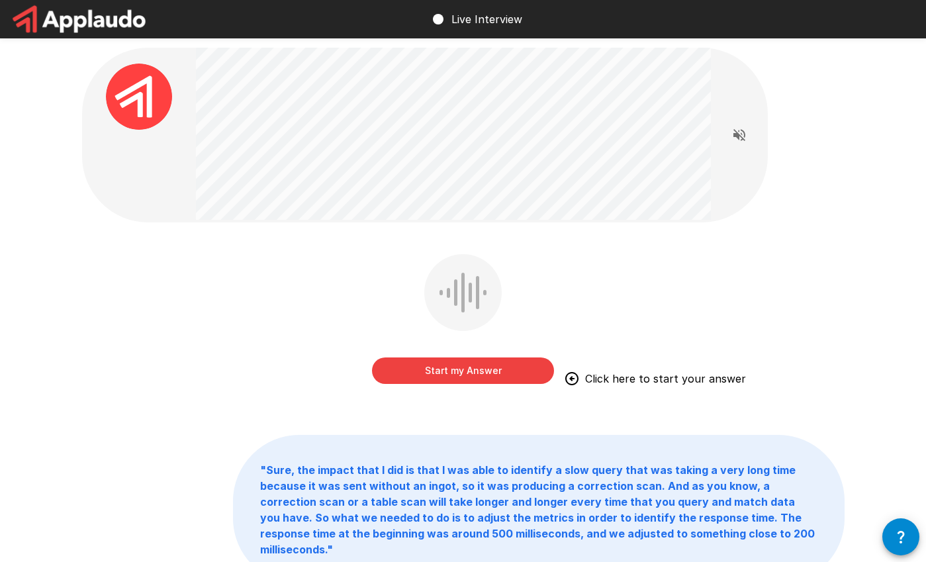
click at [503, 376] on button "Start my Answer" at bounding box center [463, 370] width 182 height 26
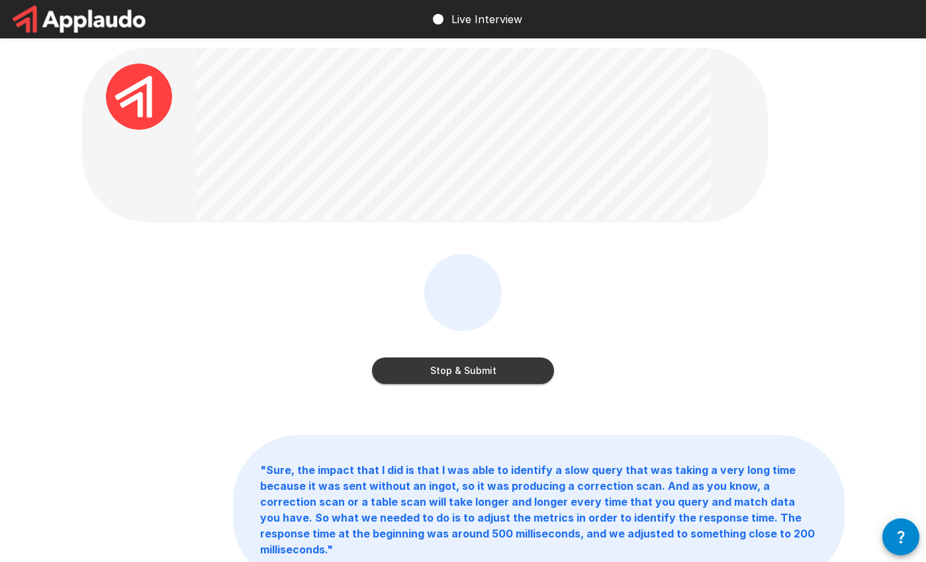
click at [513, 363] on button "Stop & Submit" at bounding box center [463, 370] width 182 height 26
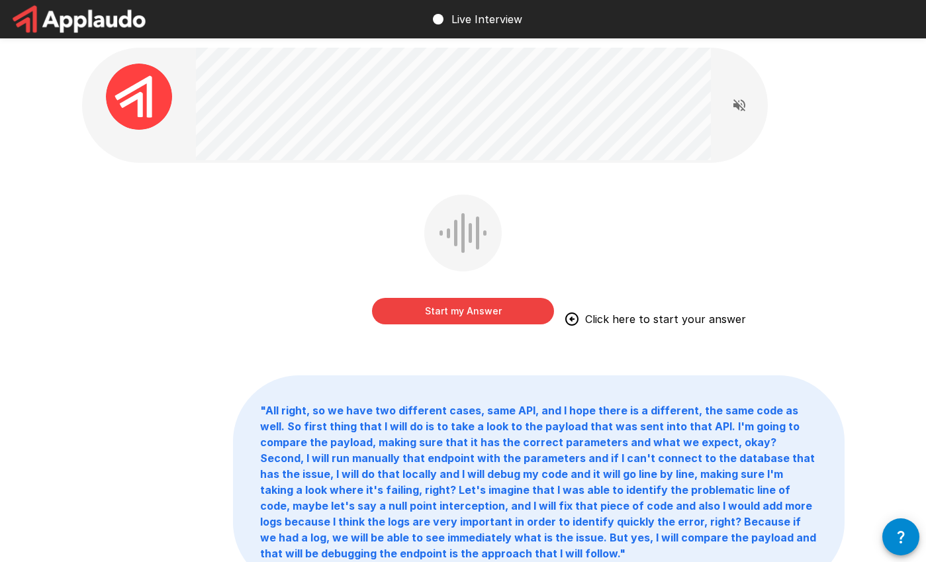
click at [479, 319] on button "Start my Answer" at bounding box center [463, 311] width 182 height 26
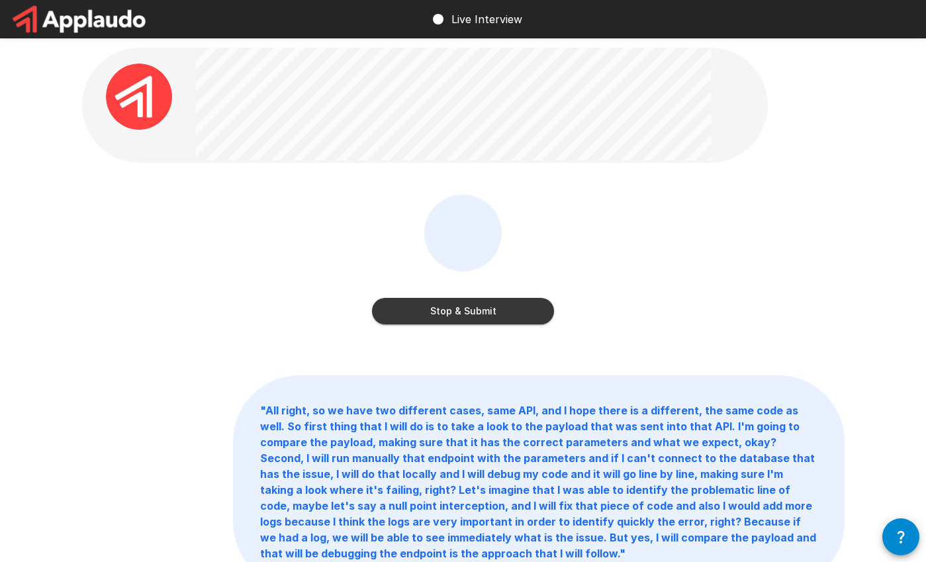
click at [479, 319] on button "Stop & Submit" at bounding box center [463, 311] width 182 height 26
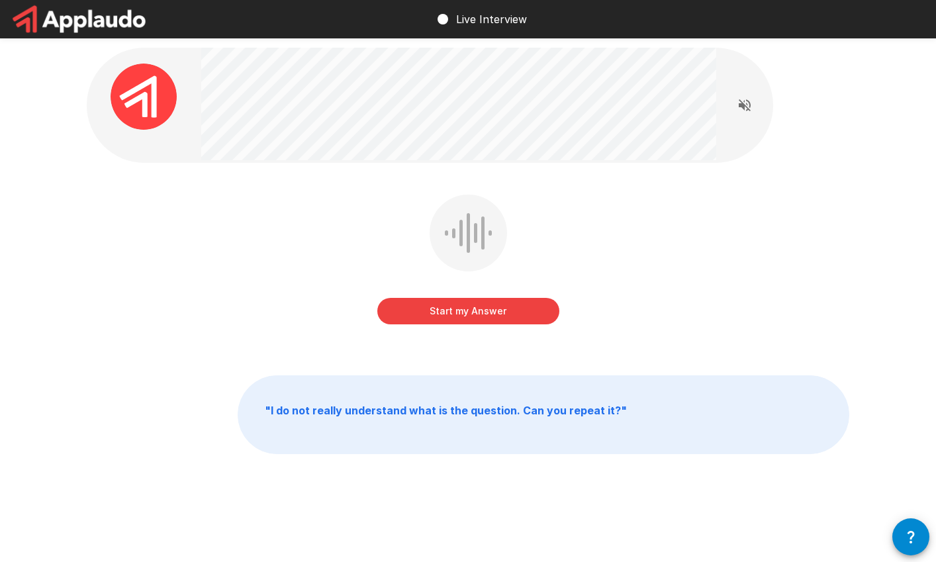
click at [479, 319] on button "Start my Answer" at bounding box center [468, 311] width 182 height 26
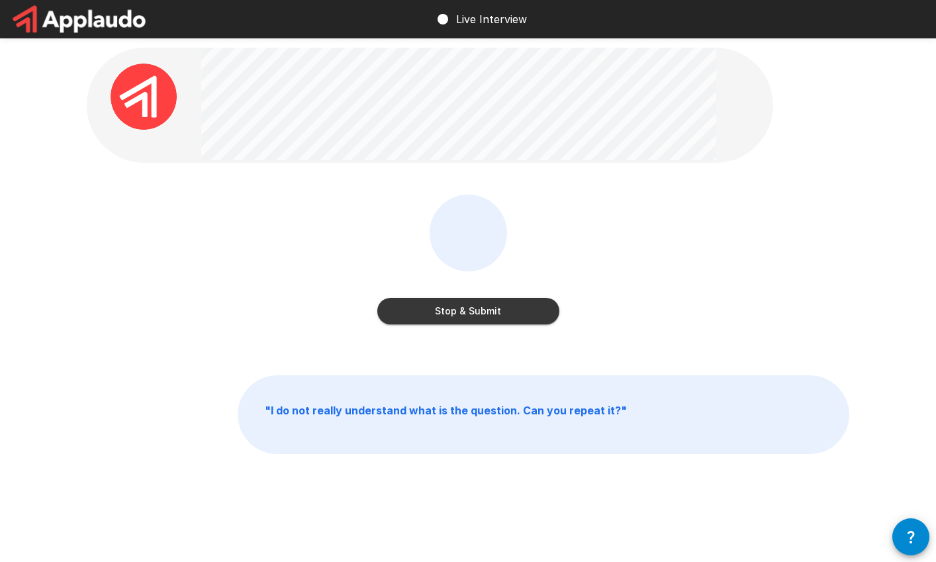
click at [479, 319] on button "Stop & Submit" at bounding box center [468, 311] width 182 height 26
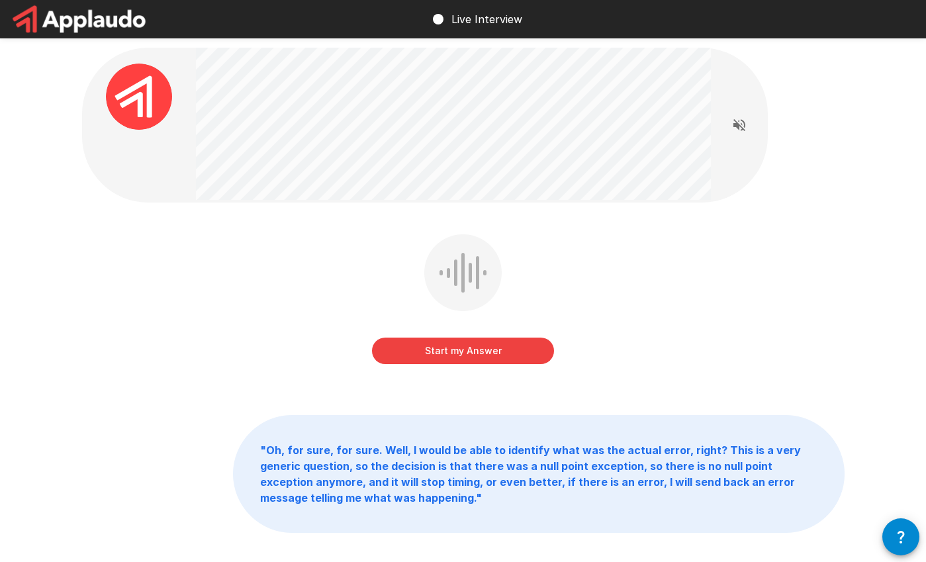
click at [457, 344] on button "Start my Answer" at bounding box center [463, 351] width 182 height 26
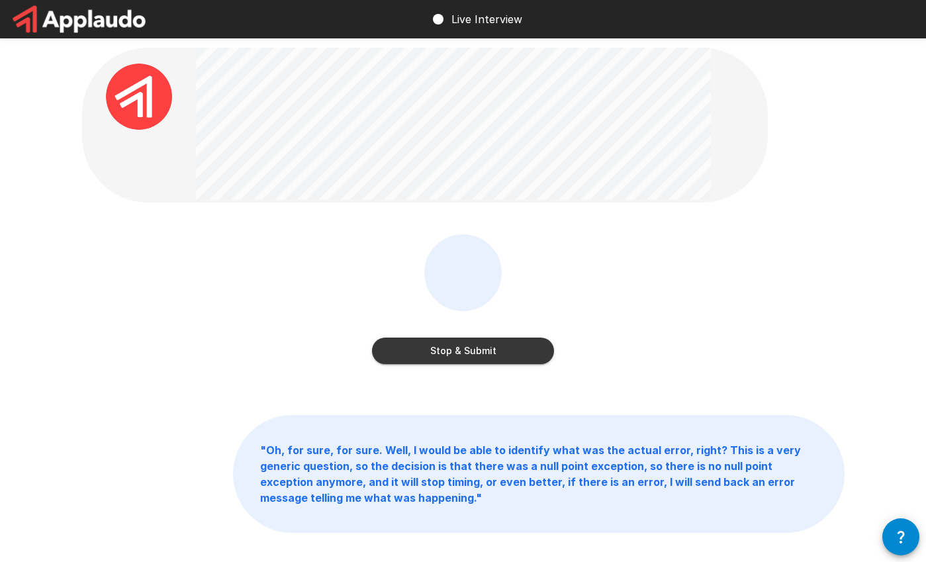
click at [457, 344] on button "Stop & Submit" at bounding box center [463, 351] width 182 height 26
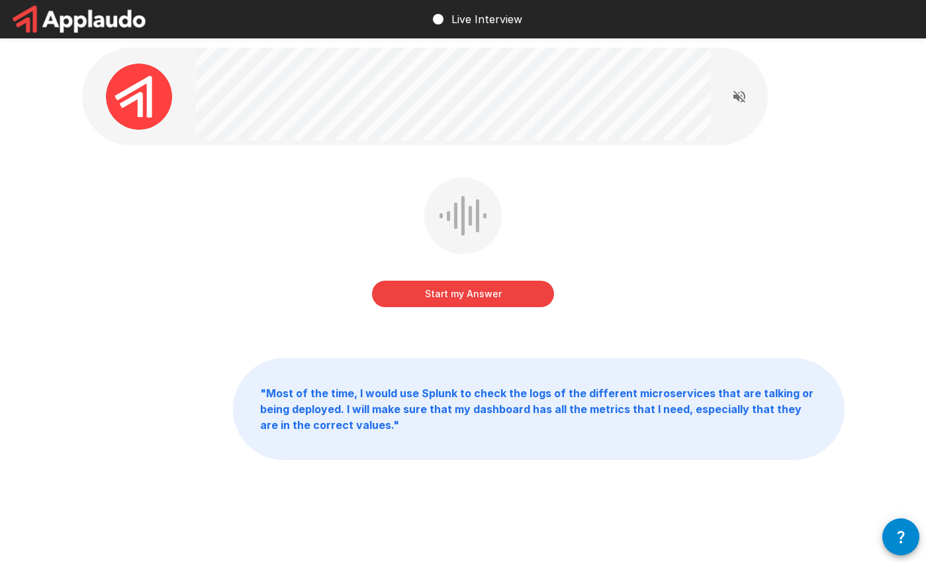
click at [449, 296] on button "Start my Answer" at bounding box center [463, 294] width 182 height 26
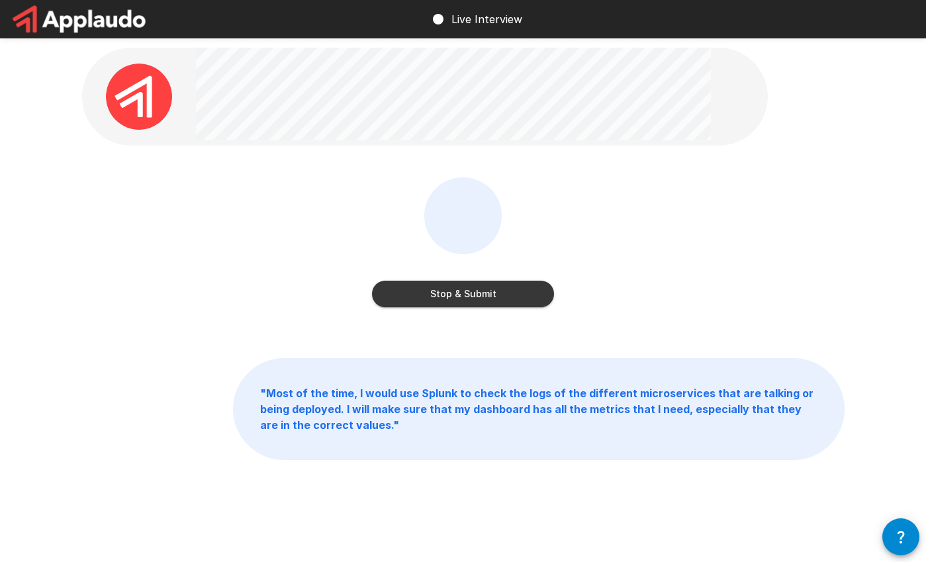
click at [449, 296] on button "Stop & Submit" at bounding box center [463, 294] width 182 height 26
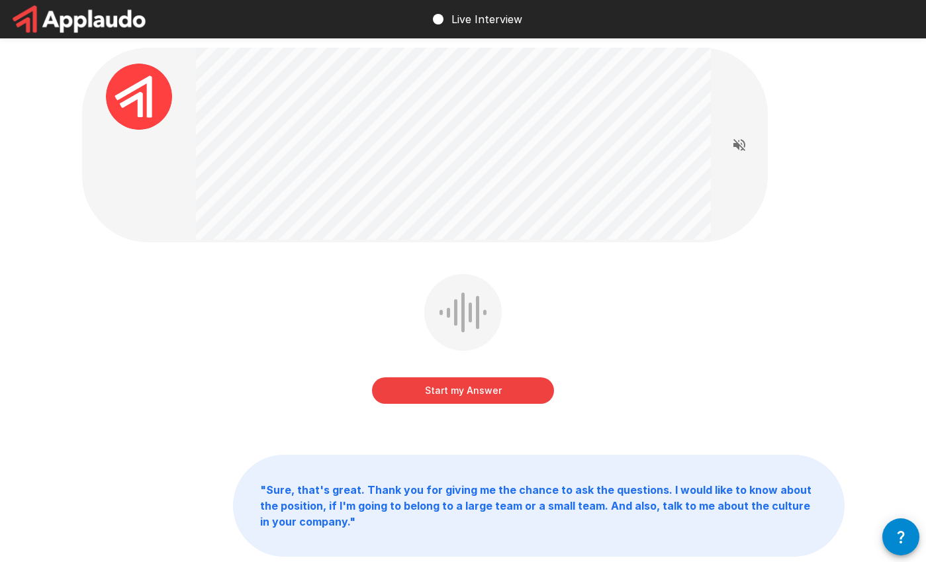
click at [472, 375] on div "Start my Answer" at bounding box center [463, 377] width 182 height 53
click at [475, 383] on button "Start my Answer" at bounding box center [463, 390] width 182 height 26
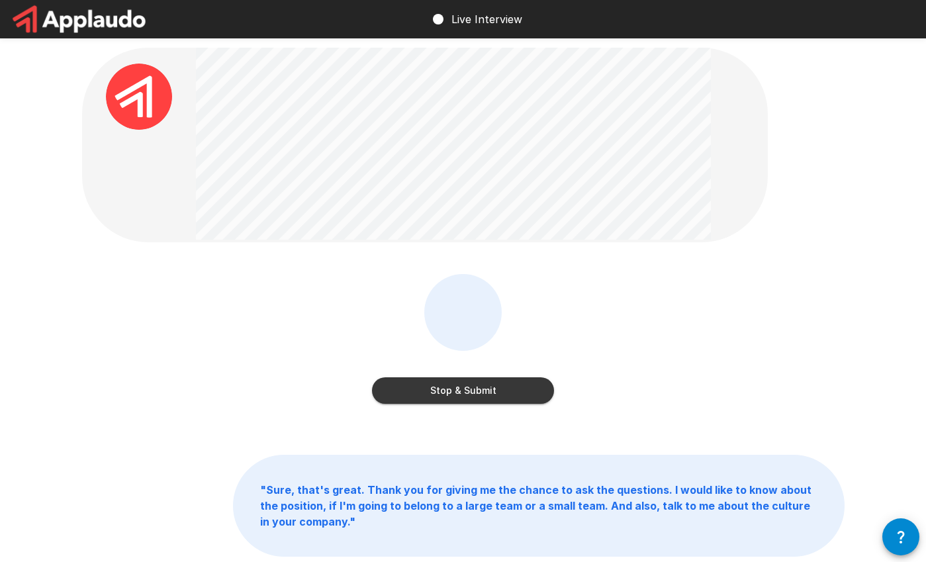
click at [475, 383] on button "Stop & Submit" at bounding box center [463, 390] width 182 height 26
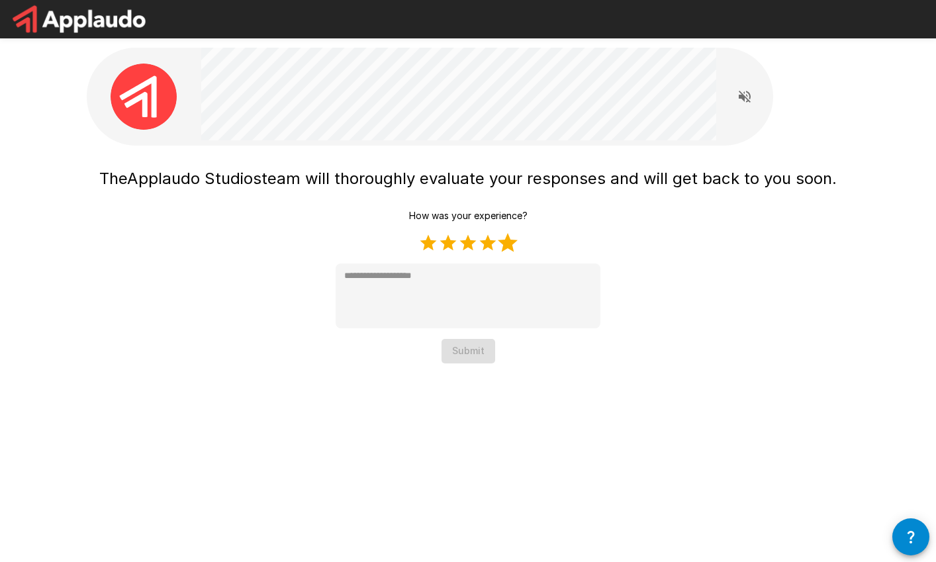
click at [511, 250] on label "5 Stars" at bounding box center [508, 243] width 20 height 20
type textarea "*"
click at [482, 353] on button "Submit" at bounding box center [468, 351] width 54 height 24
